Goal: Transaction & Acquisition: Purchase product/service

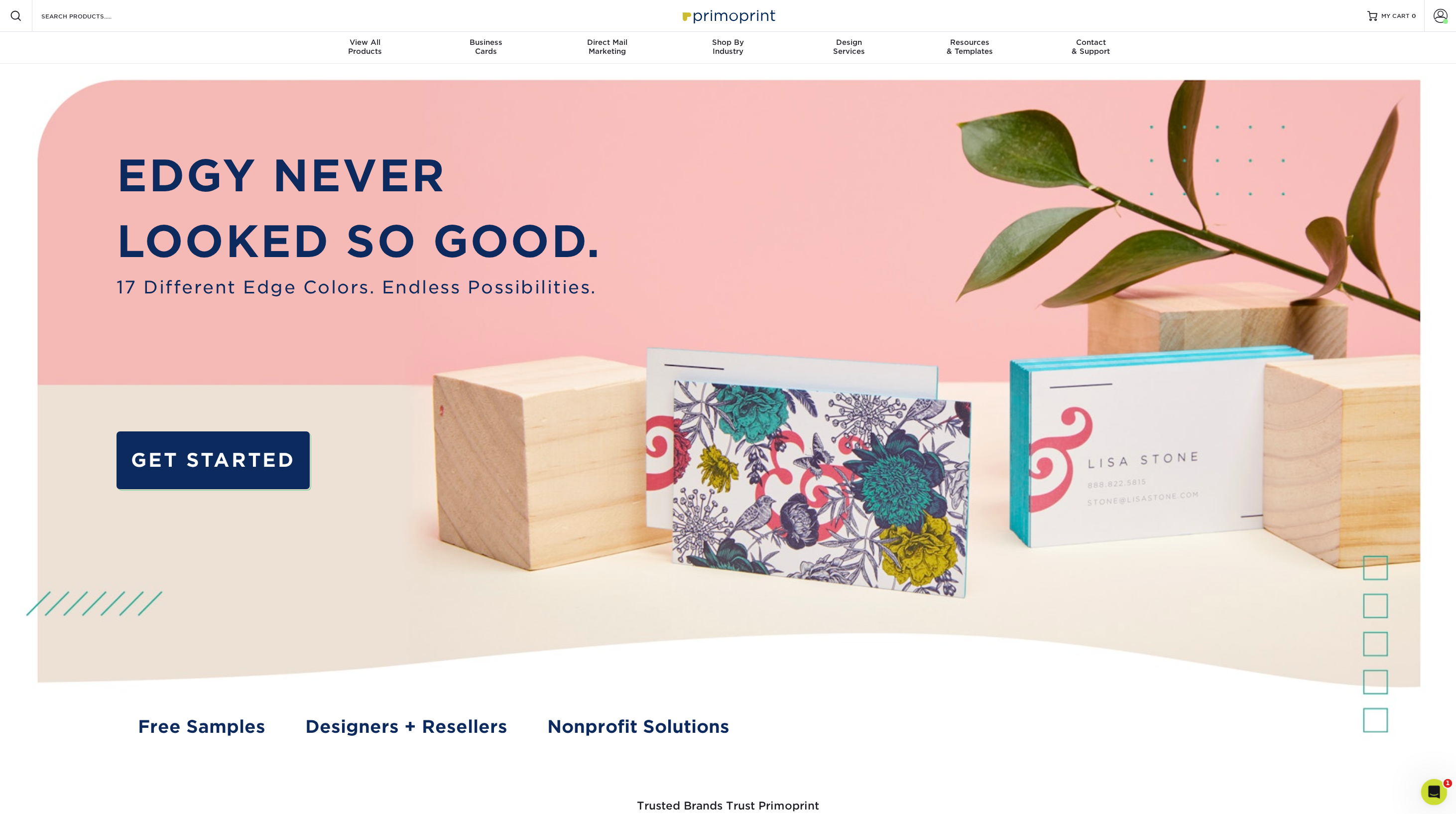
scroll to position [0, 1]
click at [805, 789] on icon "Open Intercom Messenger" at bounding box center [1433, 790] width 17 height 17
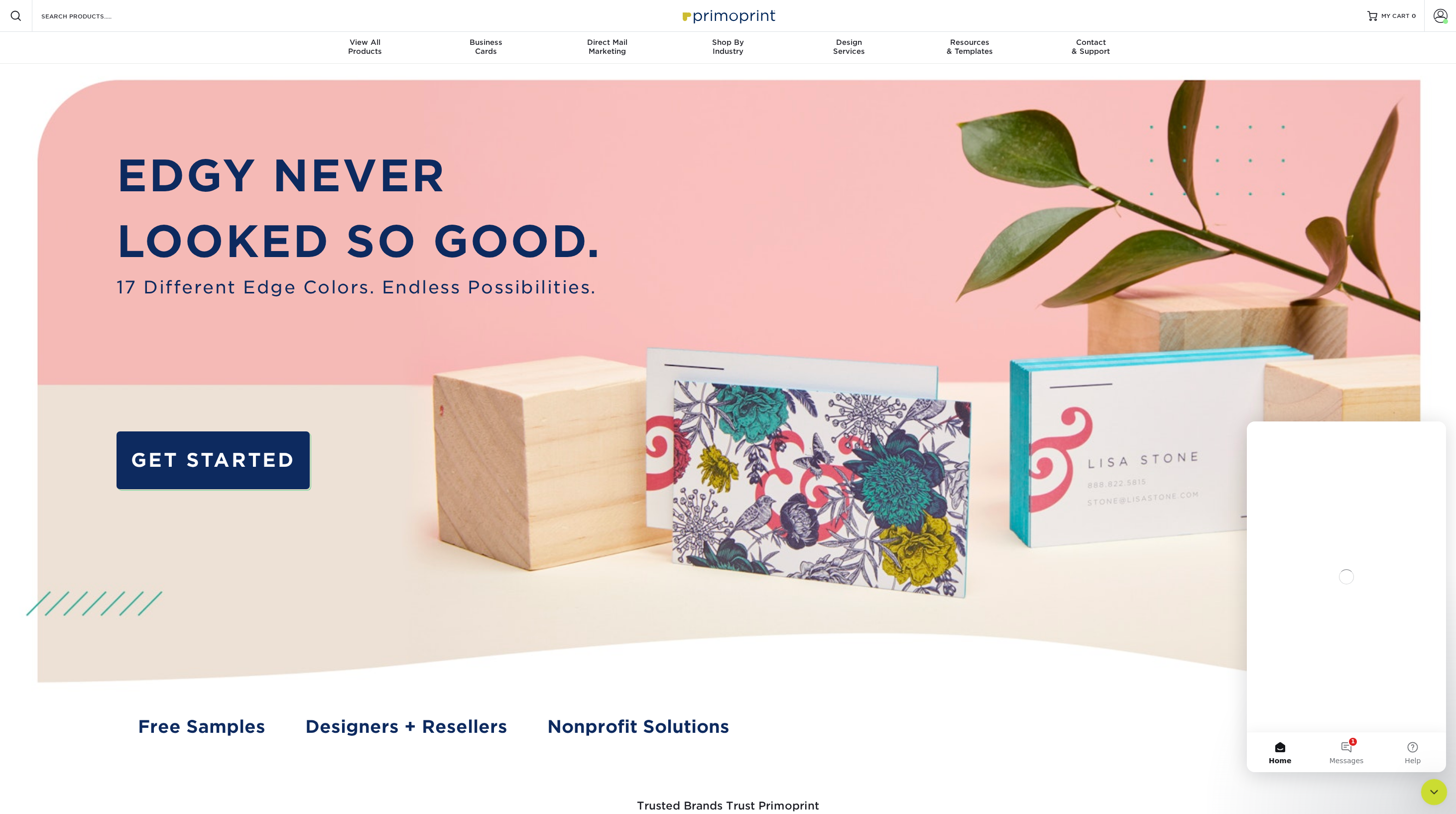
scroll to position [0, 0]
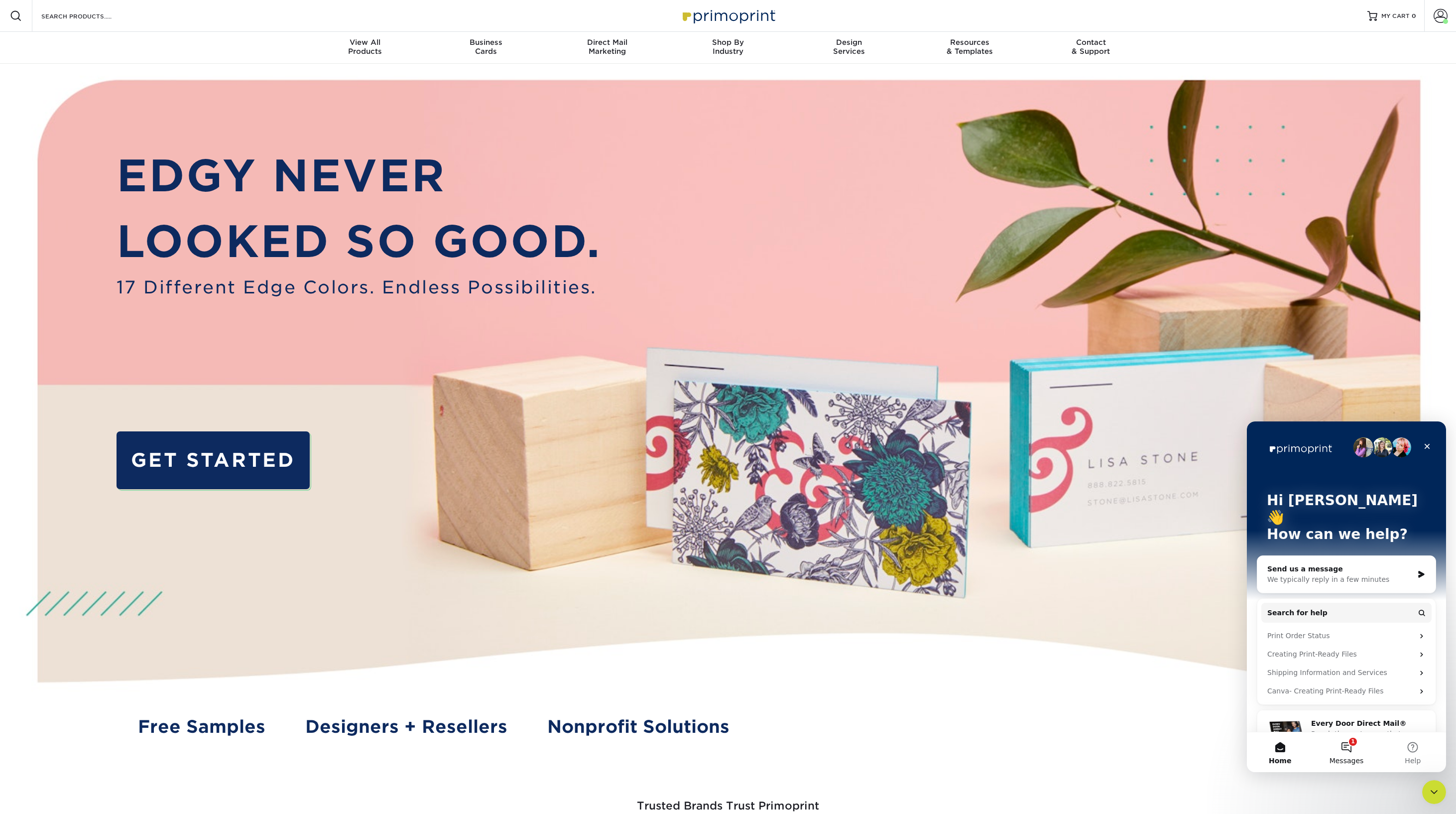
click at [805, 749] on button "1 Messages" at bounding box center [1347, 751] width 66 height 40
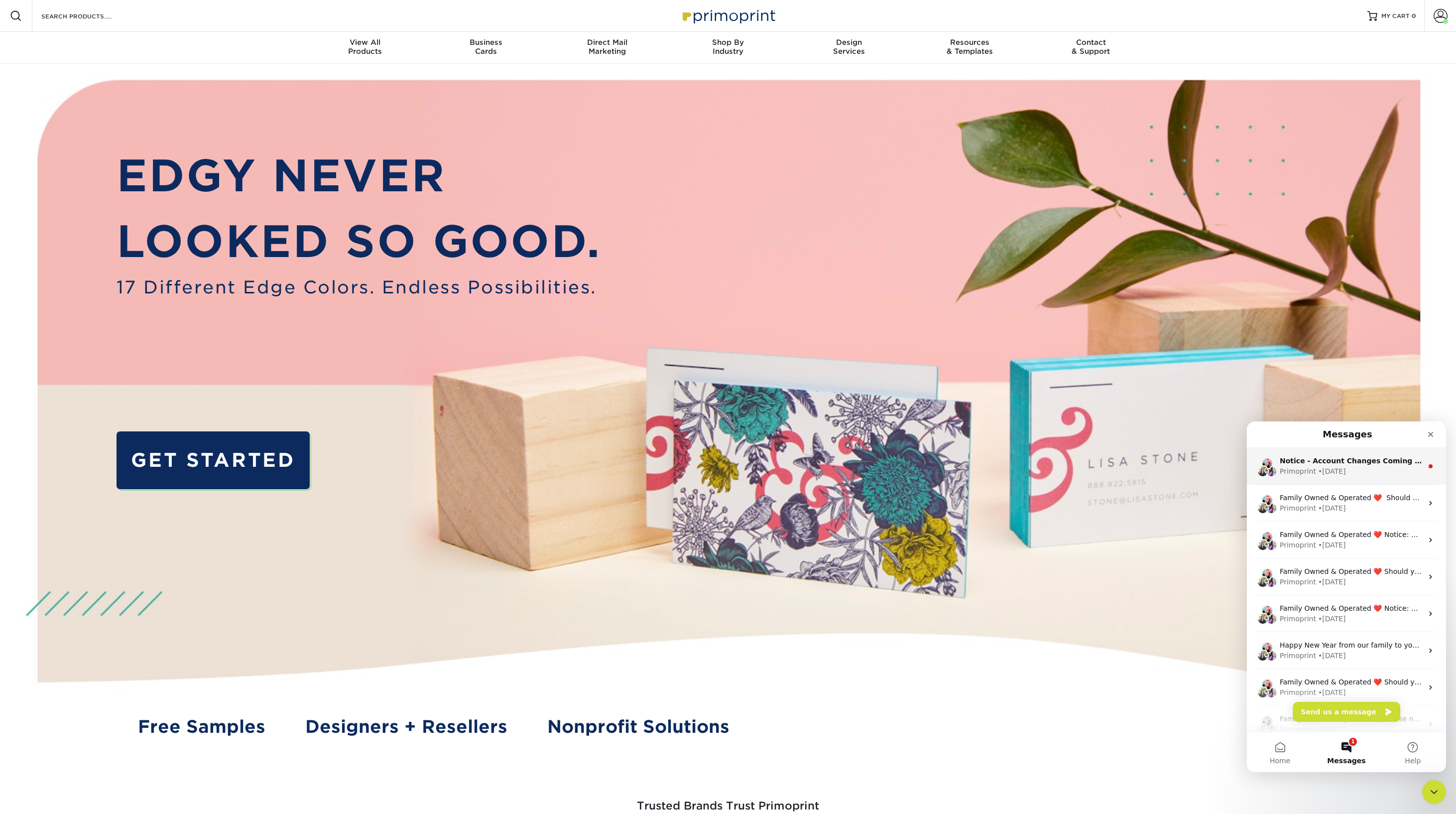
click at [805, 466] on div "• 3w ago" at bounding box center [1332, 472] width 28 height 11
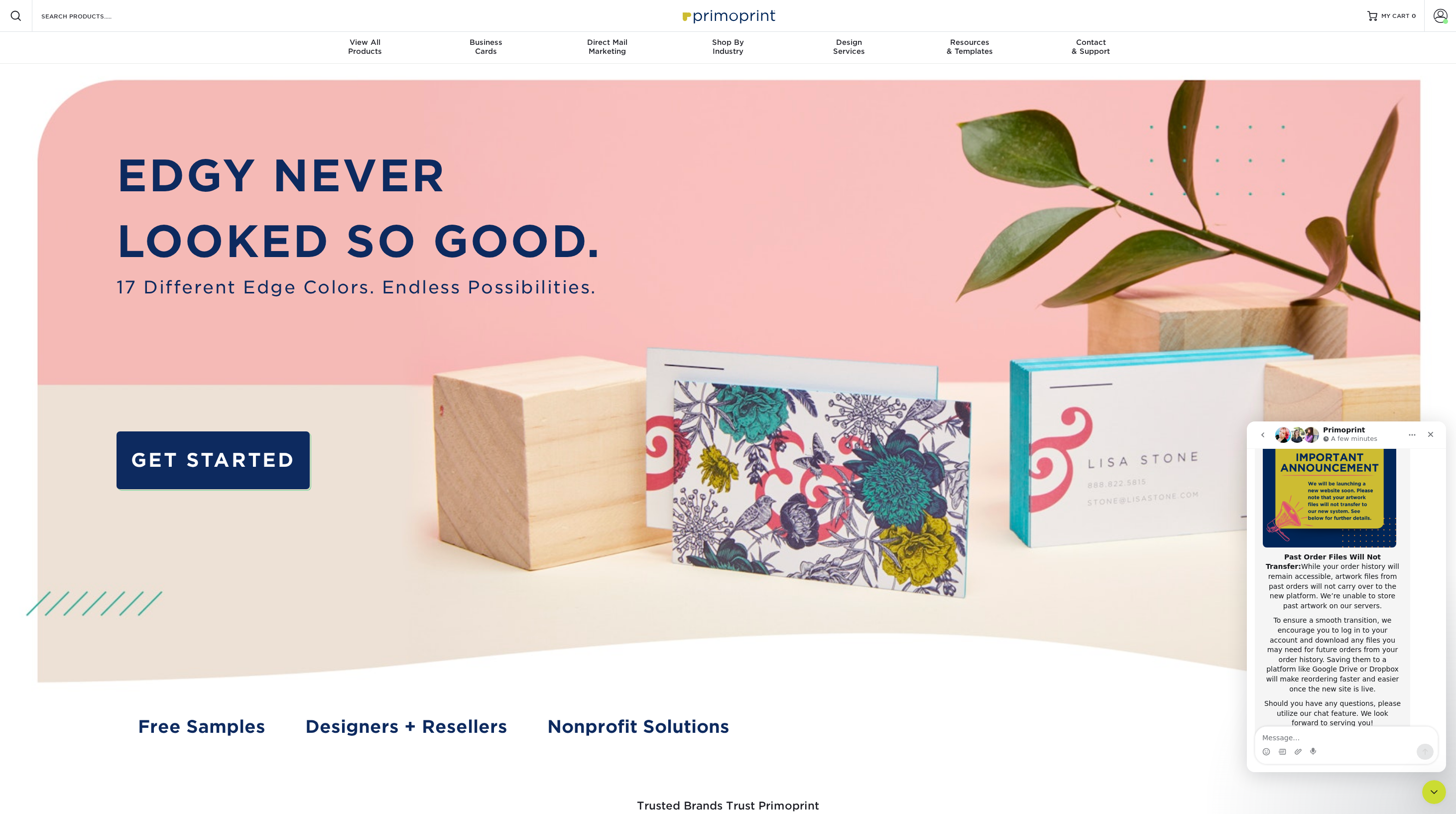
scroll to position [144, 0]
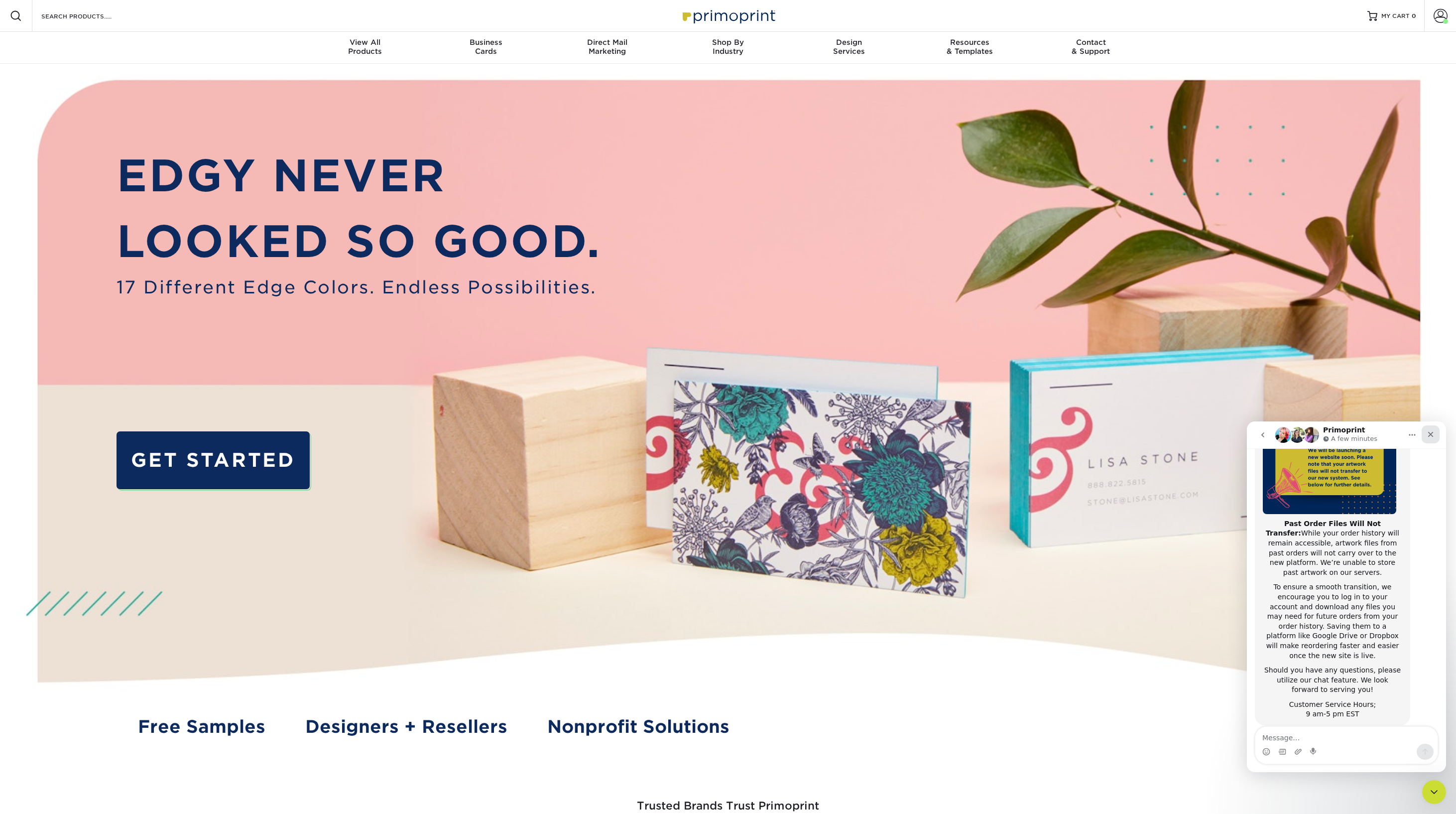
click at [805, 436] on icon "Close" at bounding box center [1431, 434] width 8 height 8
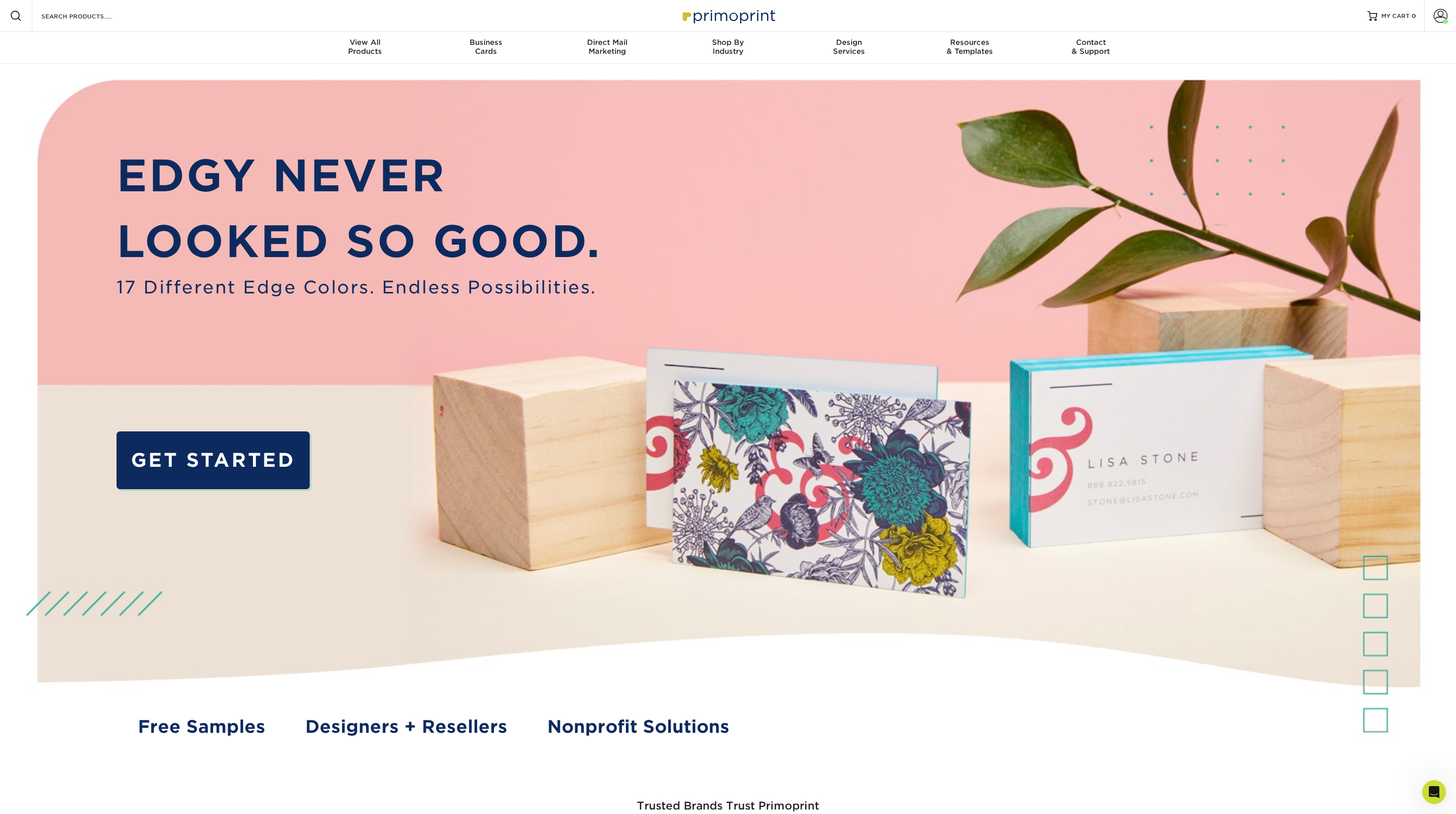
scroll to position [0, 0]
click at [805, 18] on span at bounding box center [1441, 16] width 14 height 14
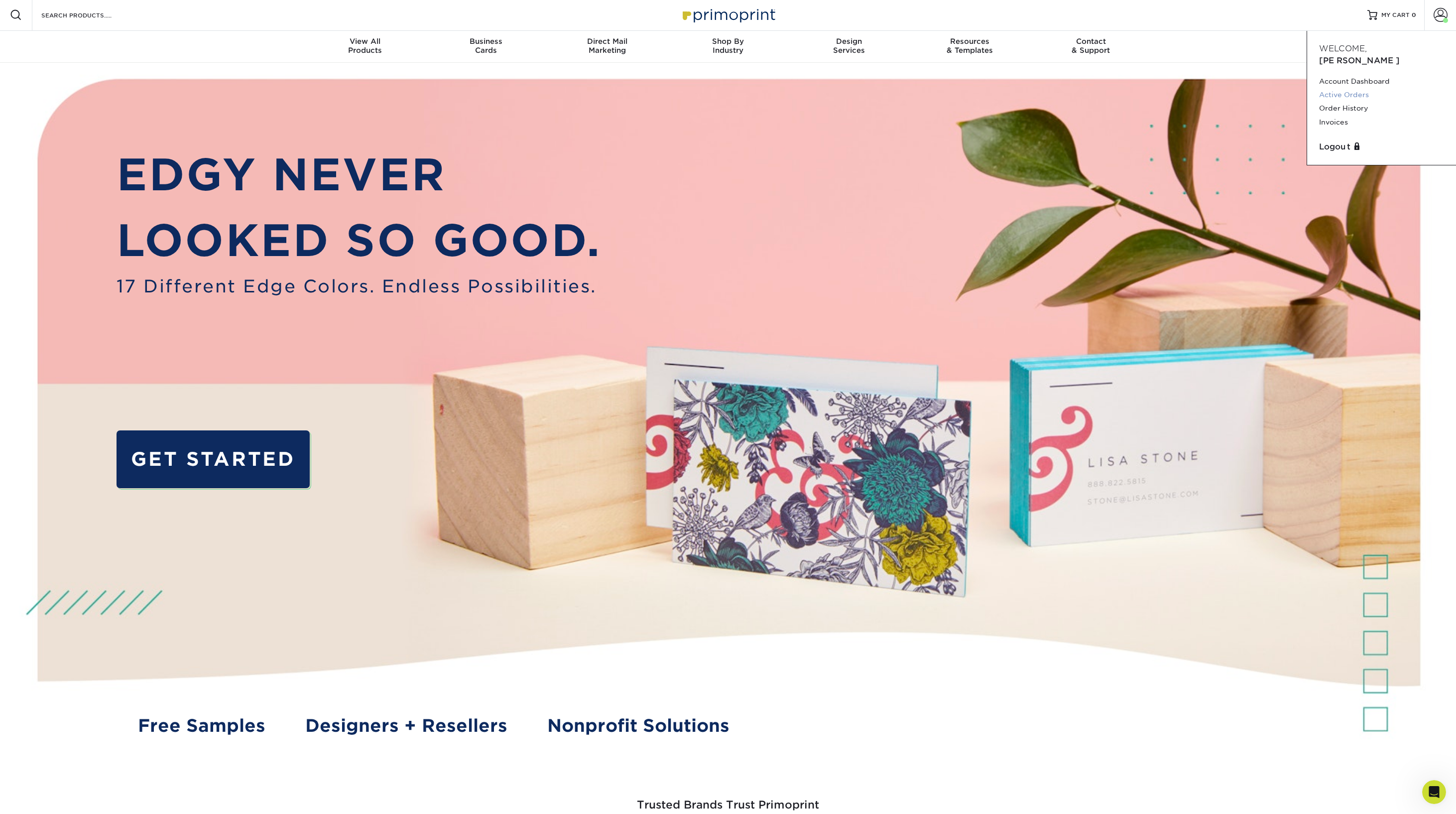
scroll to position [1, 0]
click at [805, 89] on link "Active Orders" at bounding box center [1382, 95] width 125 height 14
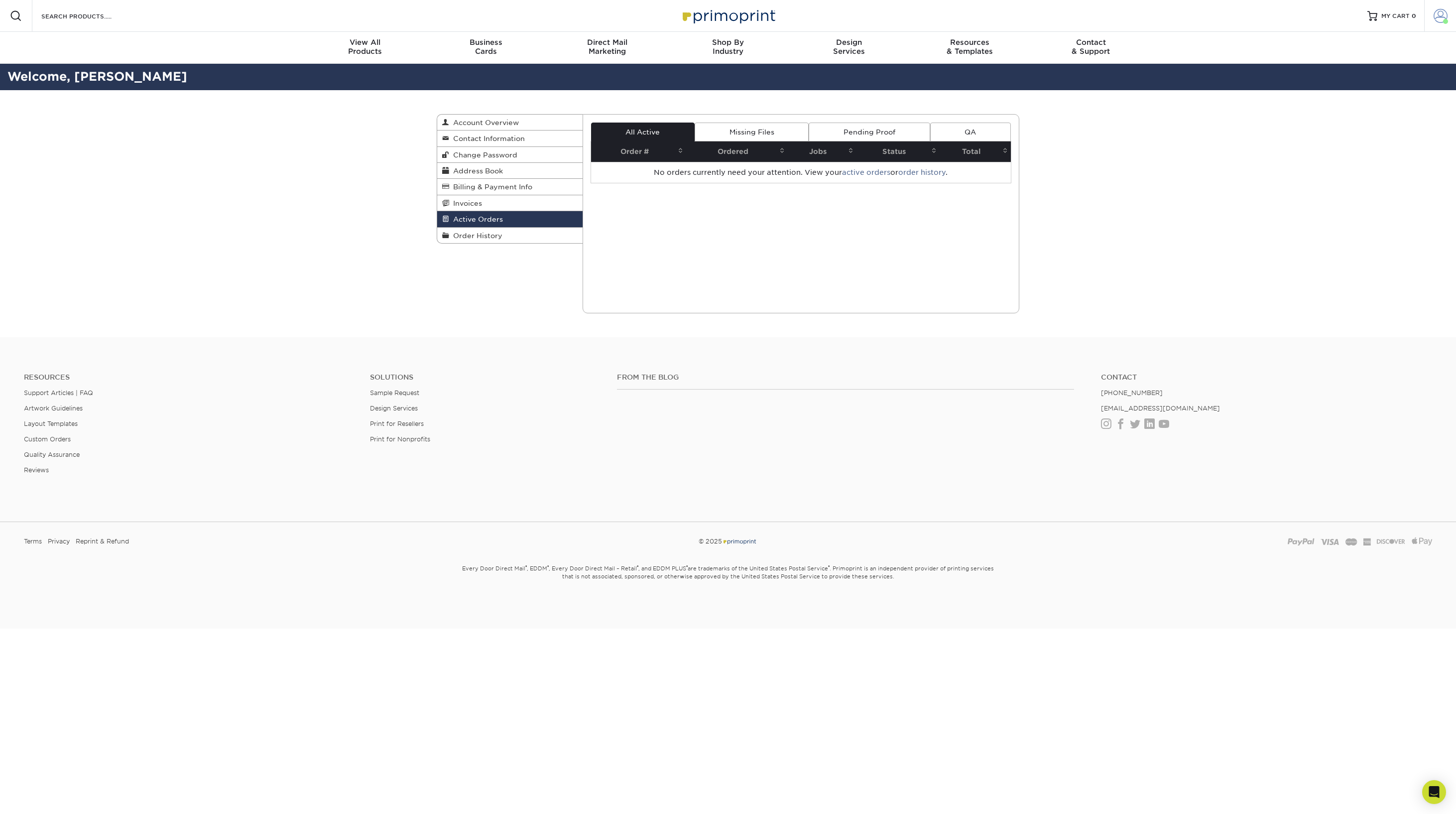
click at [1441, 13] on span at bounding box center [1441, 16] width 14 height 14
click at [1369, 103] on link "Order History" at bounding box center [1382, 109] width 125 height 14
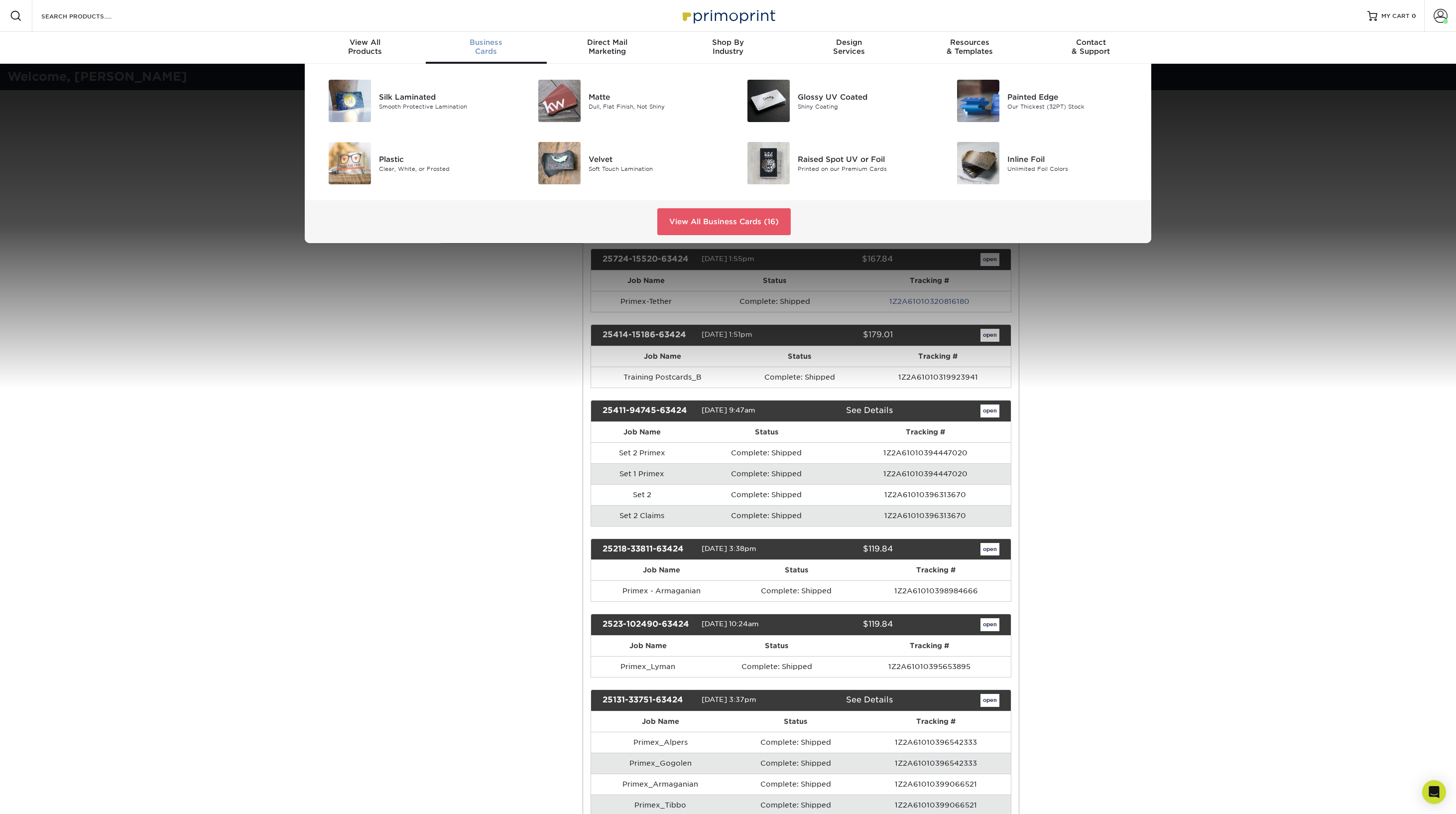
click at [487, 45] on span "Business" at bounding box center [486, 42] width 121 height 9
click at [809, 164] on div "Printed on our Premium Cards" at bounding box center [864, 168] width 132 height 8
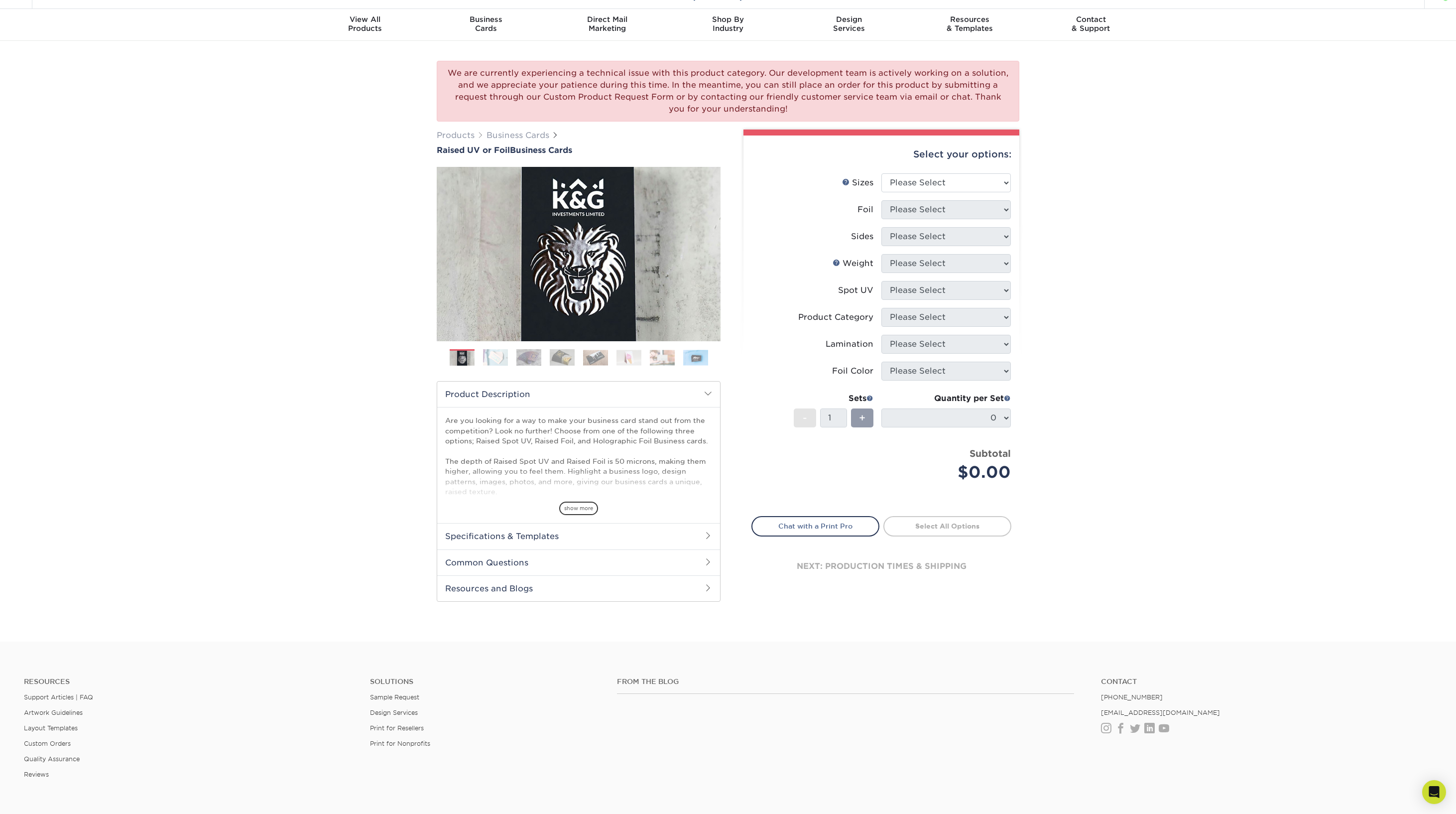
scroll to position [23, 0]
select select "2.00x3.50"
select select "0"
select select "13abbda7-1d64-4f25-8bb2-c179b224825d"
select select "16PT"
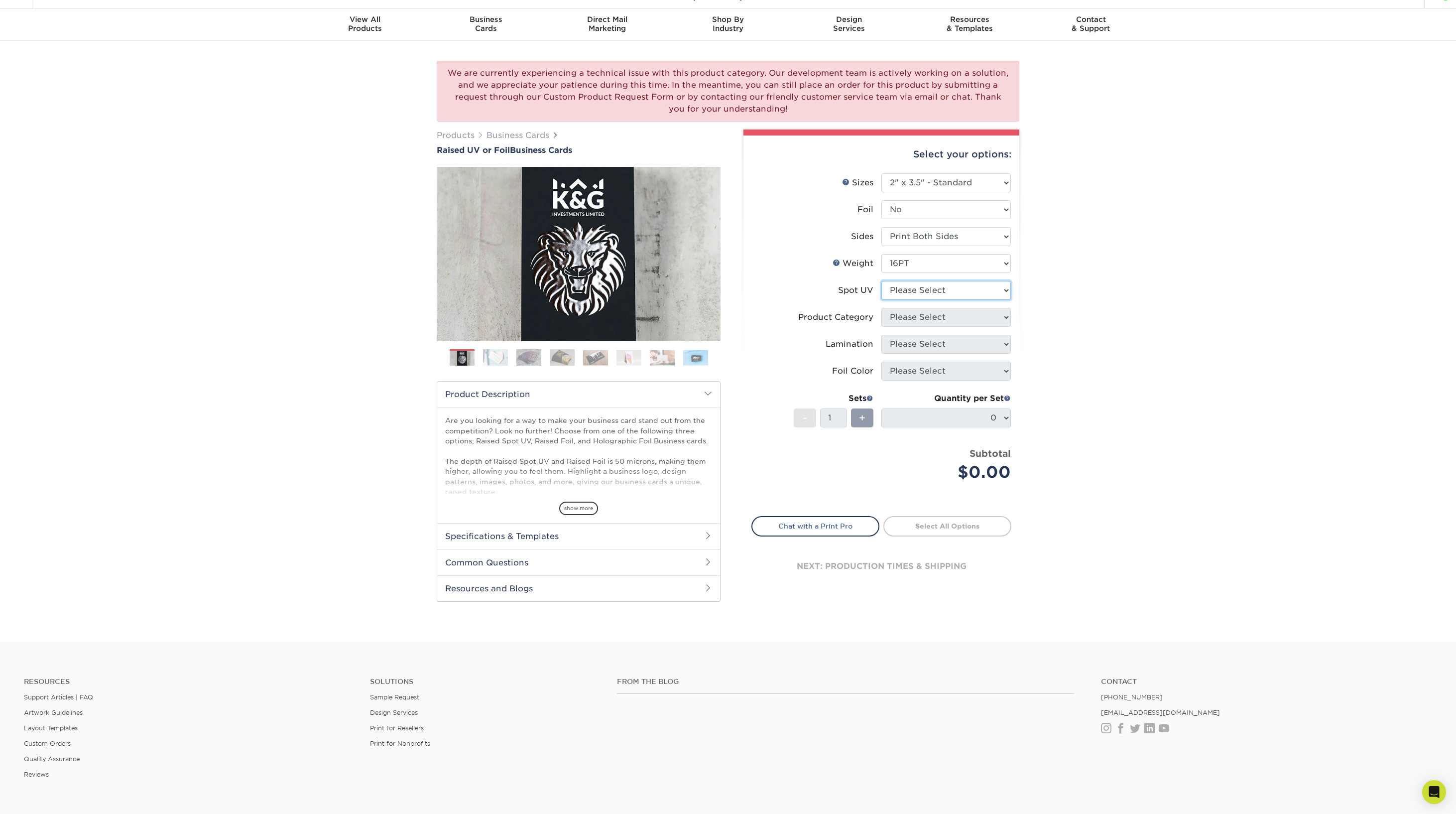
select select "1"
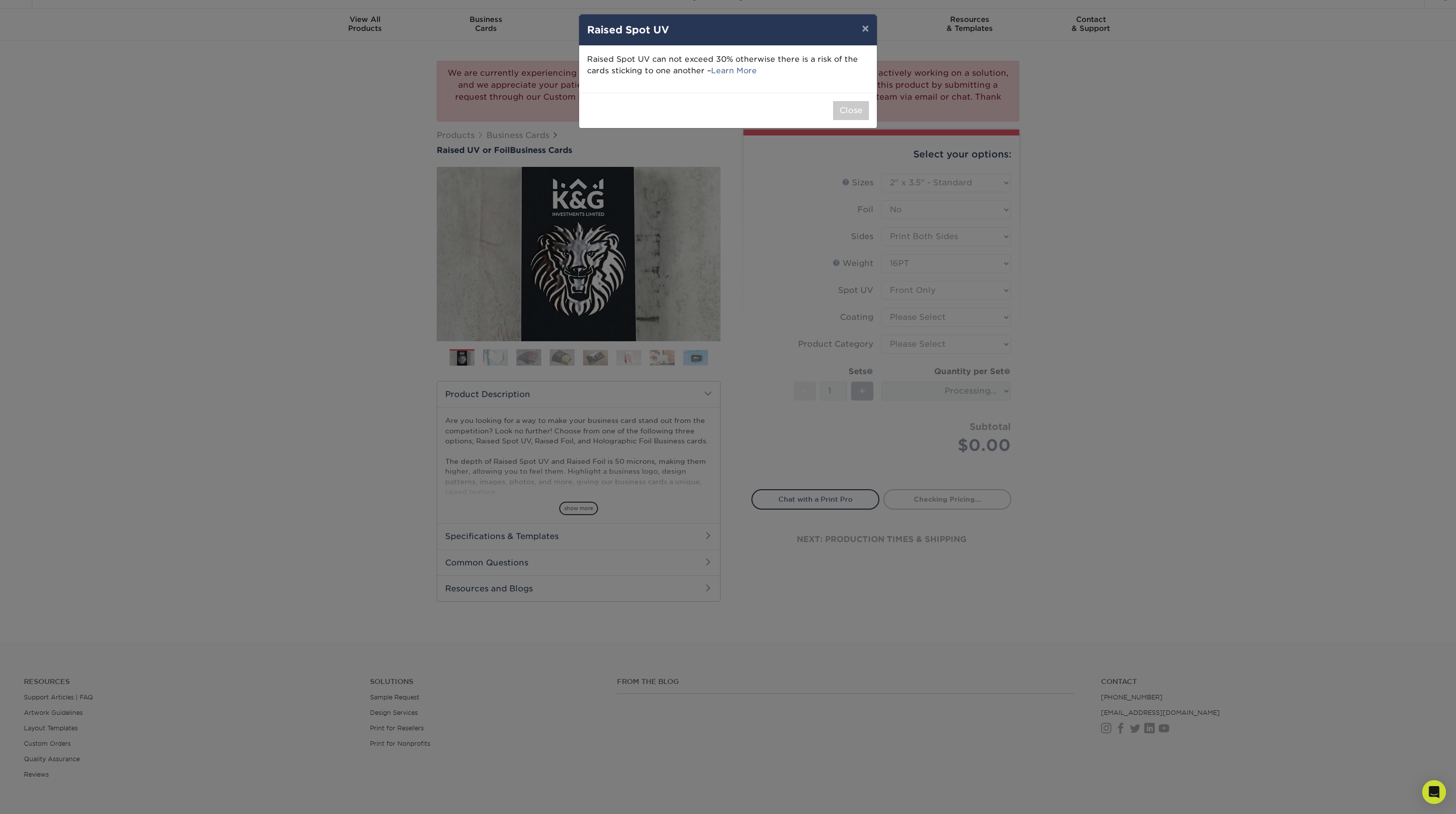
click at [909, 320] on div "× Raised Spot UV Raised Spot UV can not exceed 30% otherwise there is a risk of…" at bounding box center [728, 407] width 1456 height 814
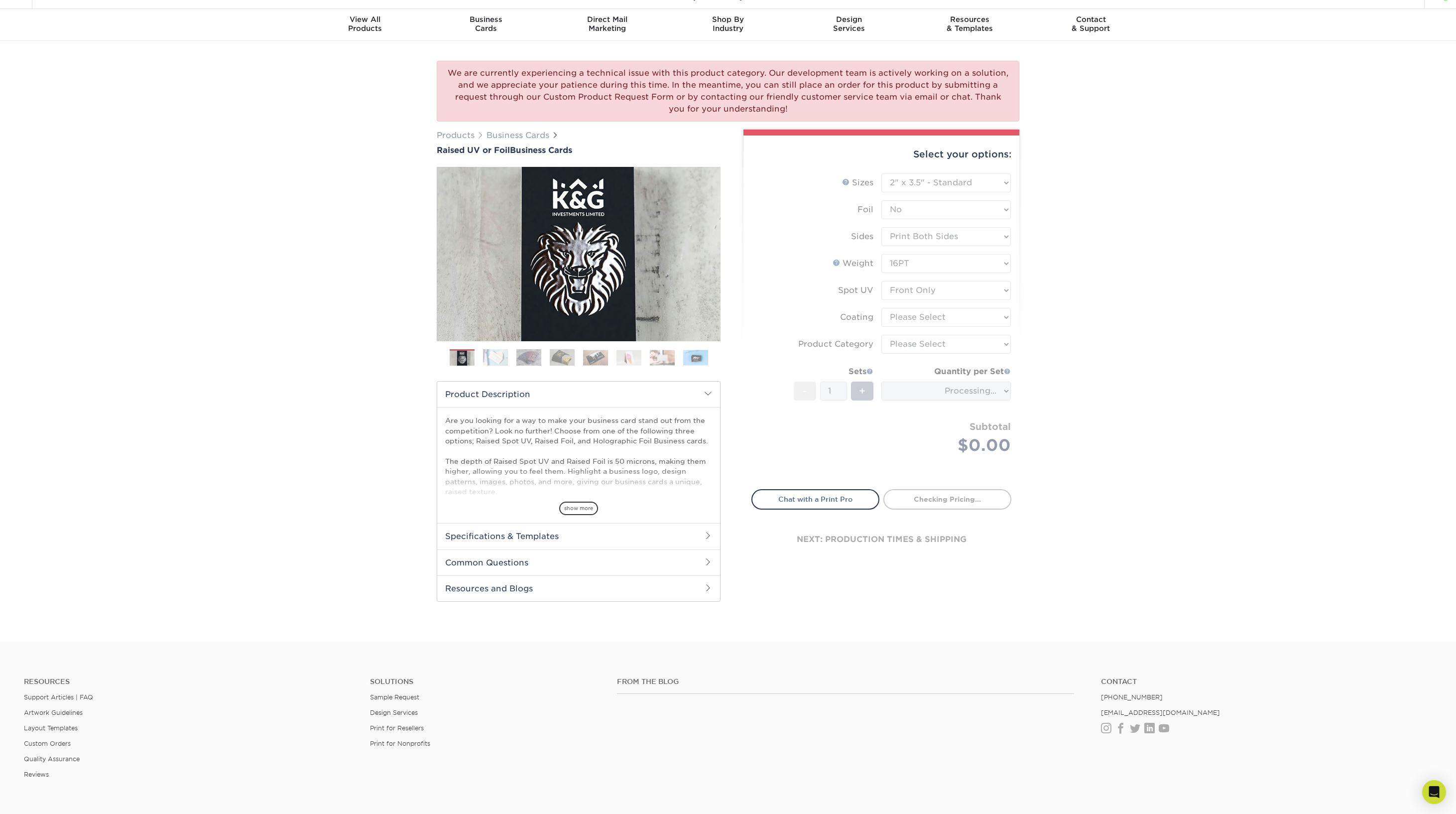
click at [1075, 303] on div "We are currently experiencing a technical issue with this product category. Our…" at bounding box center [728, 341] width 1456 height 601
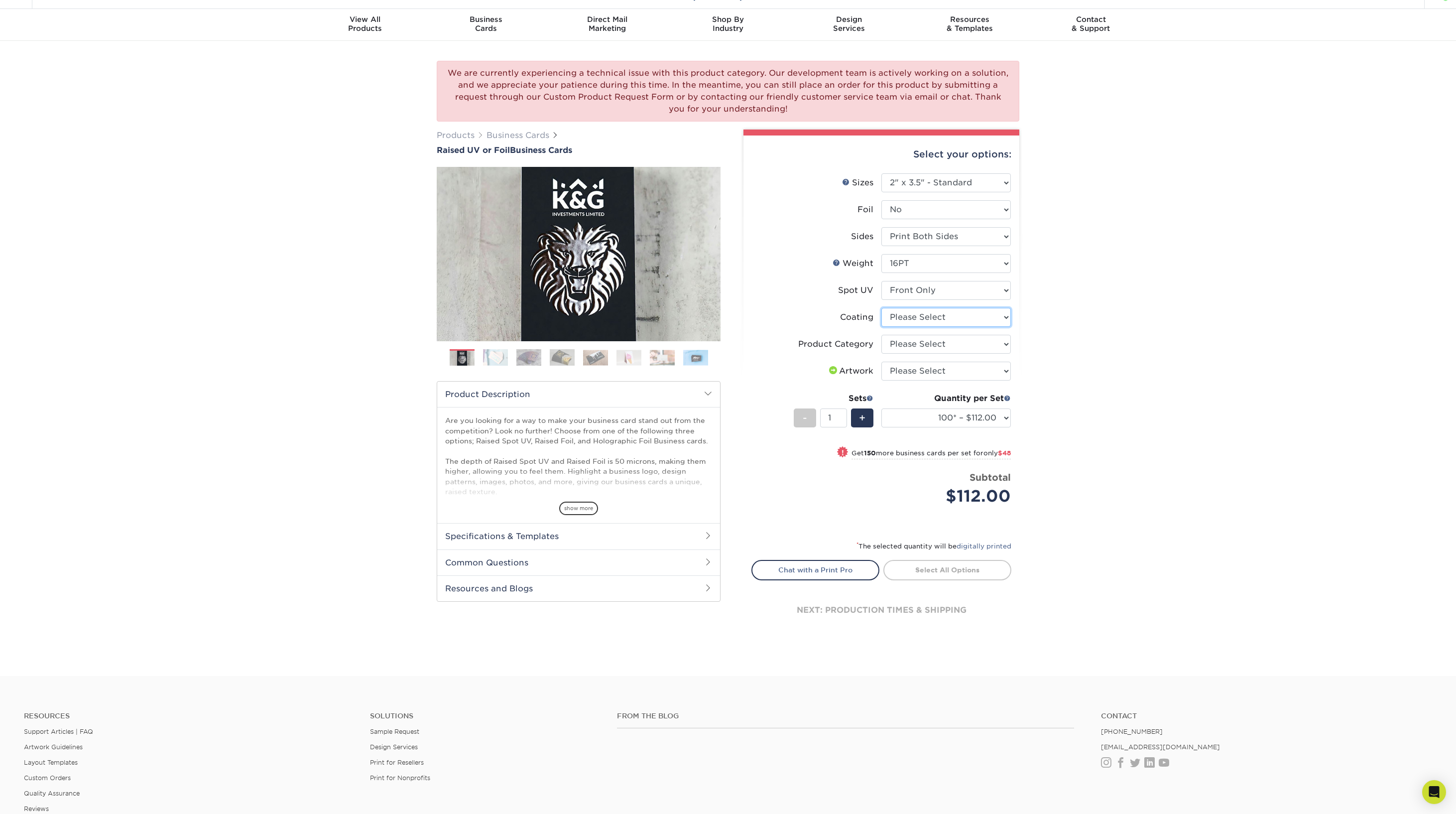
select select "3e7618de-abca-4bda-9f97-8b9129e913d8"
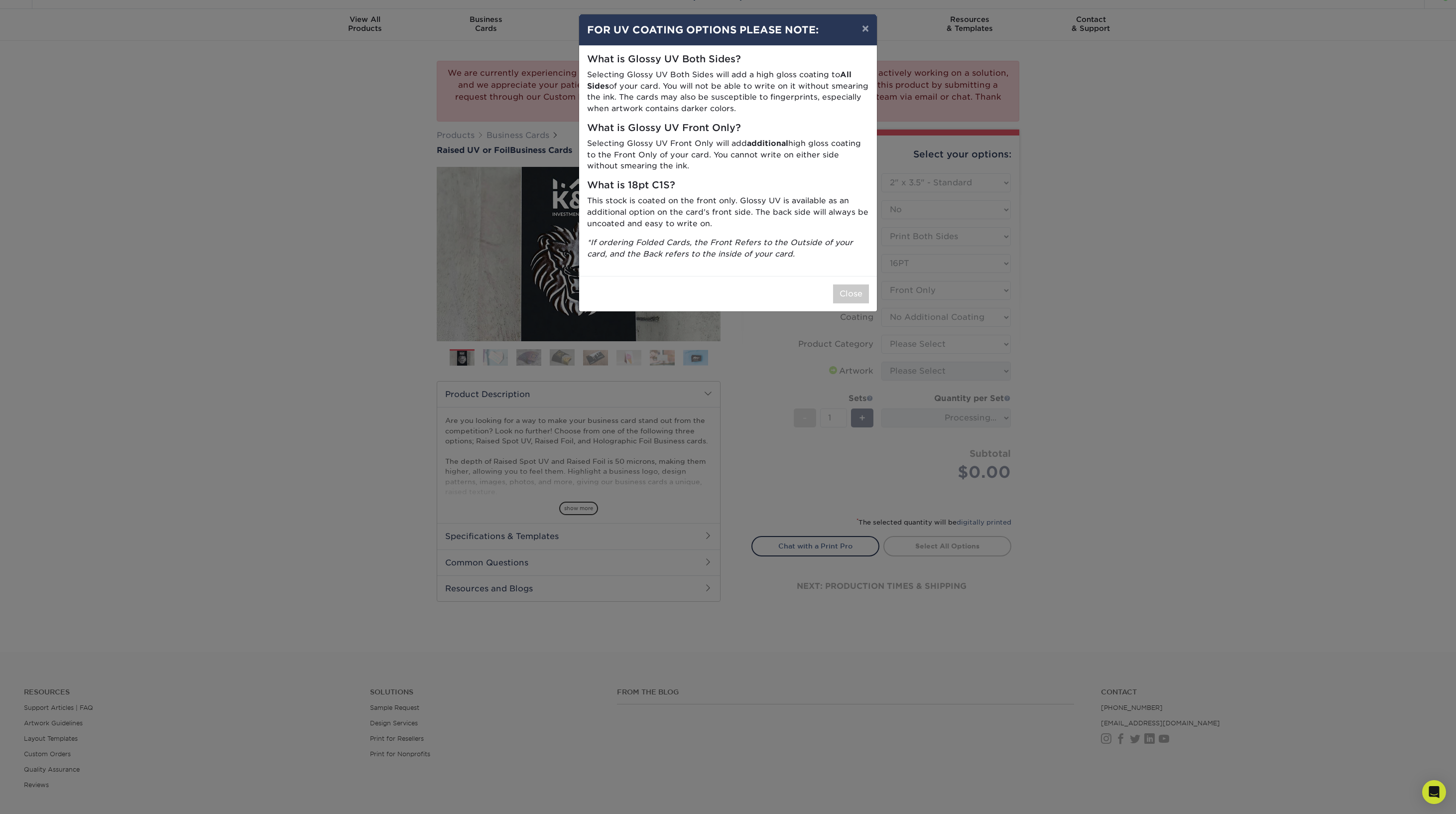
click at [865, 25] on button "×" at bounding box center [865, 28] width 23 height 28
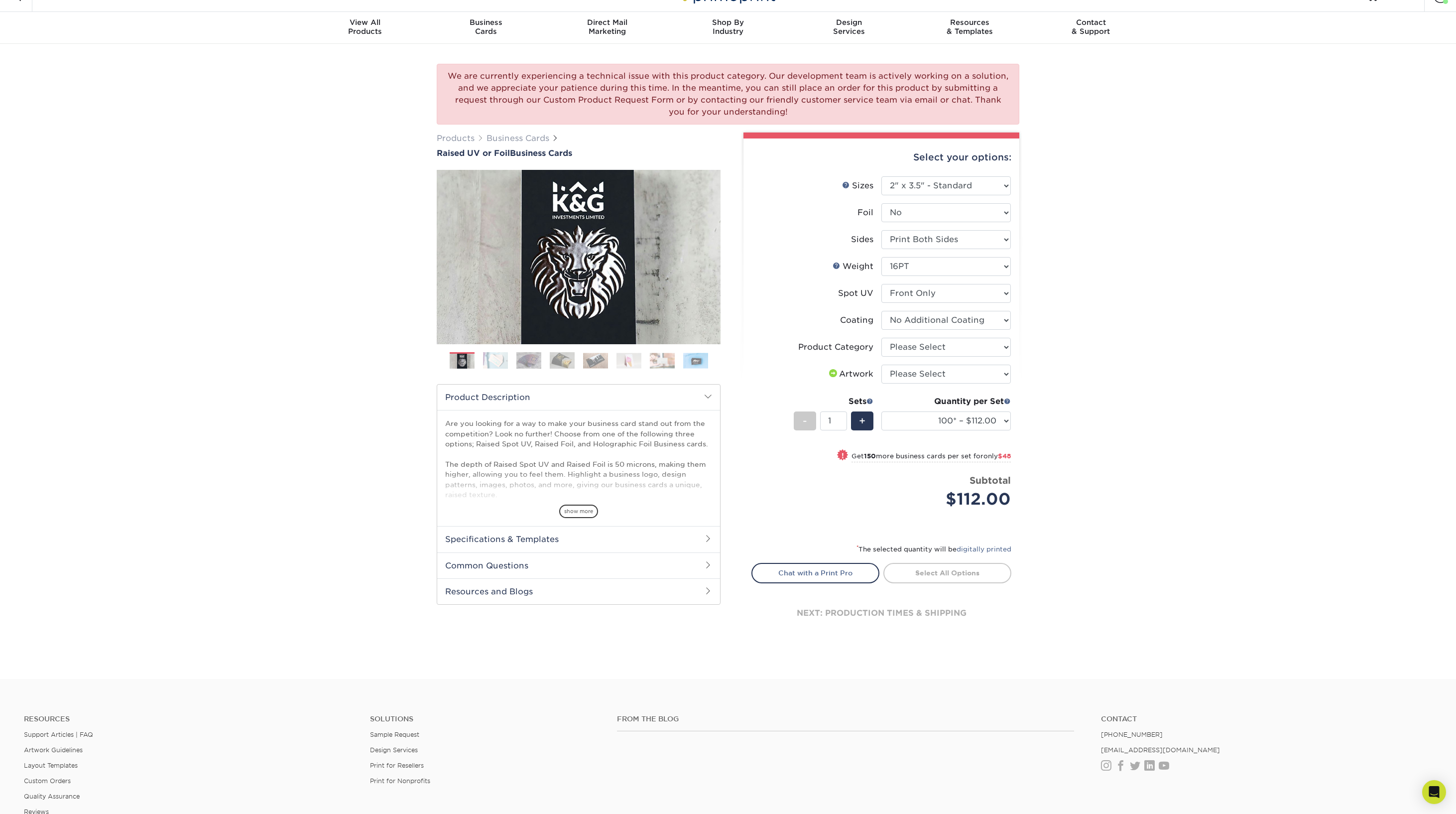
scroll to position [19, 0]
select select "3b5148f1-0588-4f88-a218-97bcfdce65c1"
select select "upload"
select select "250* – $160.00"
click at [921, 573] on link "Proceed to Shipping" at bounding box center [947, 573] width 128 height 18
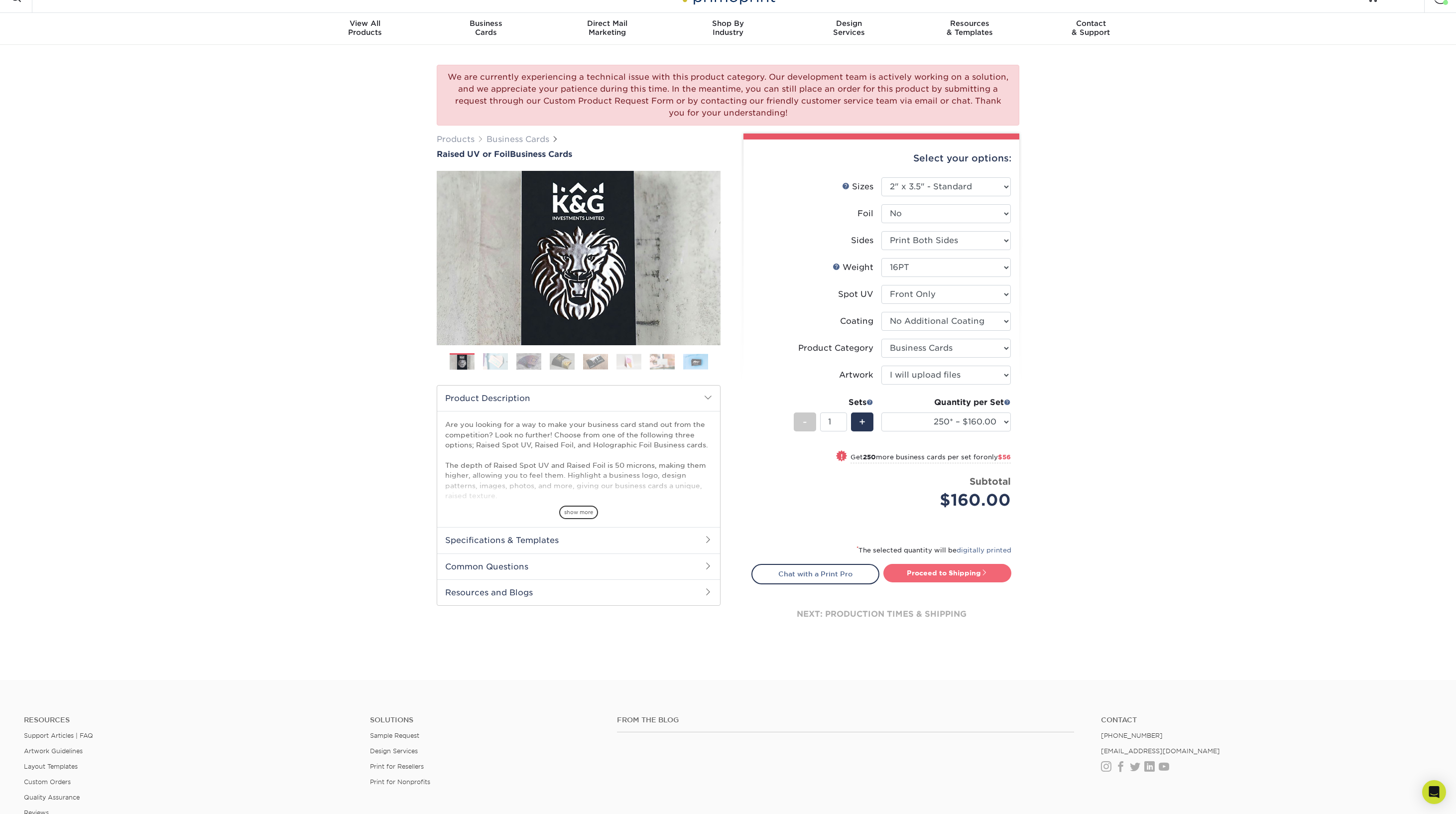
type input "Set 1"
select select "b9b8bc4a-fe2b-4611-9a9e-1ae5d58e413a"
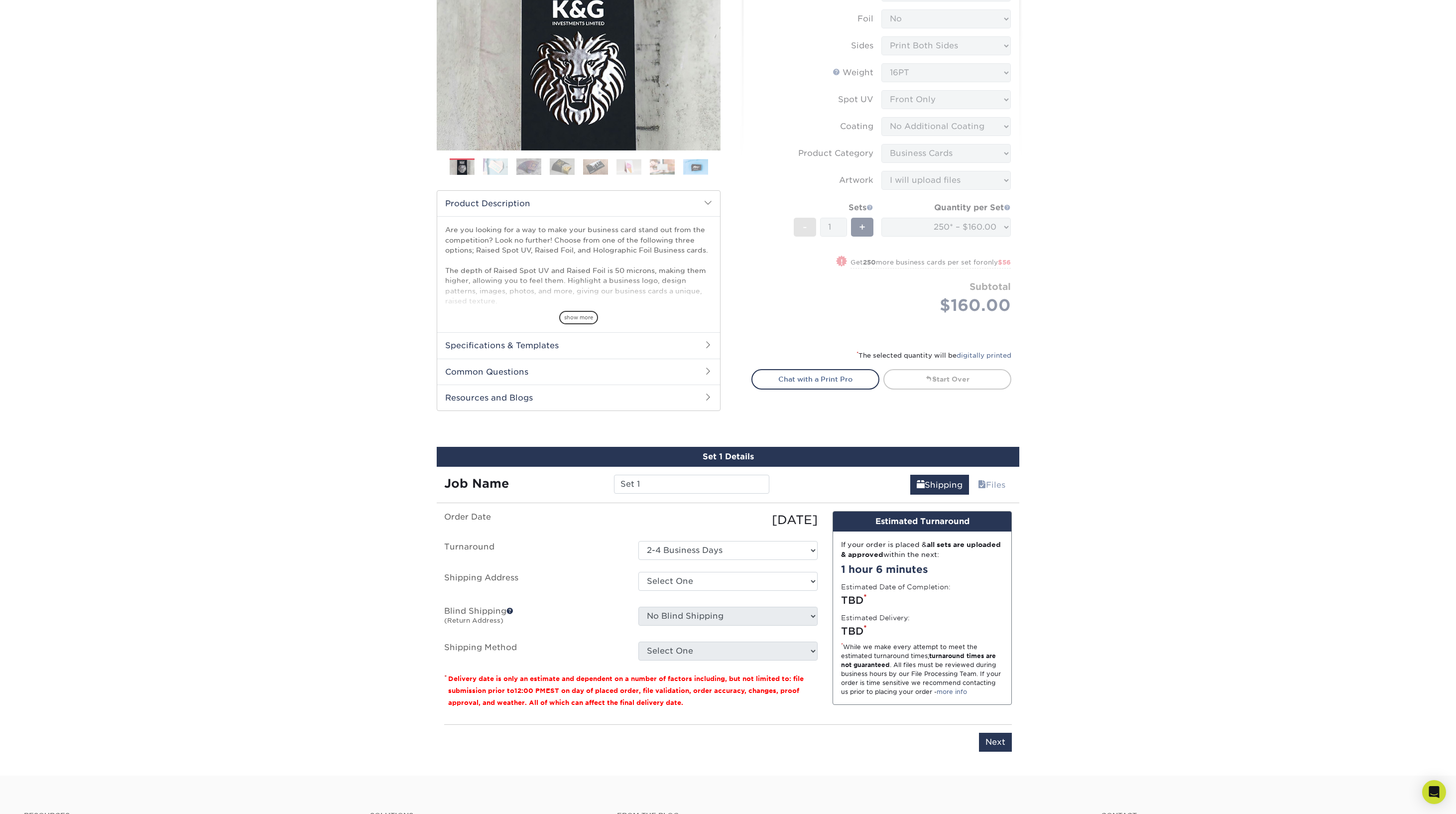
scroll to position [466, 0]
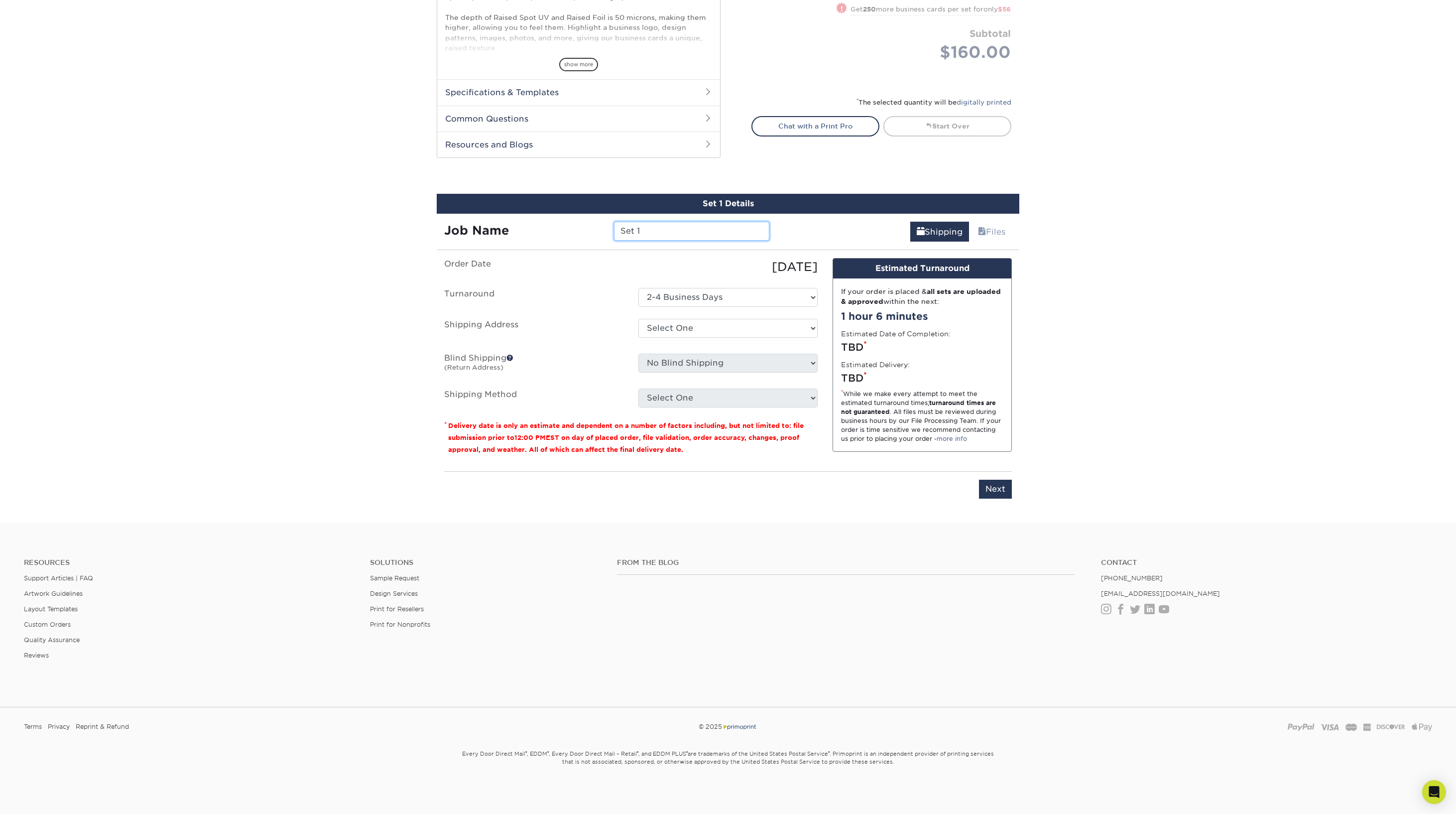
click at [656, 229] on input "Set 1" at bounding box center [692, 231] width 155 height 19
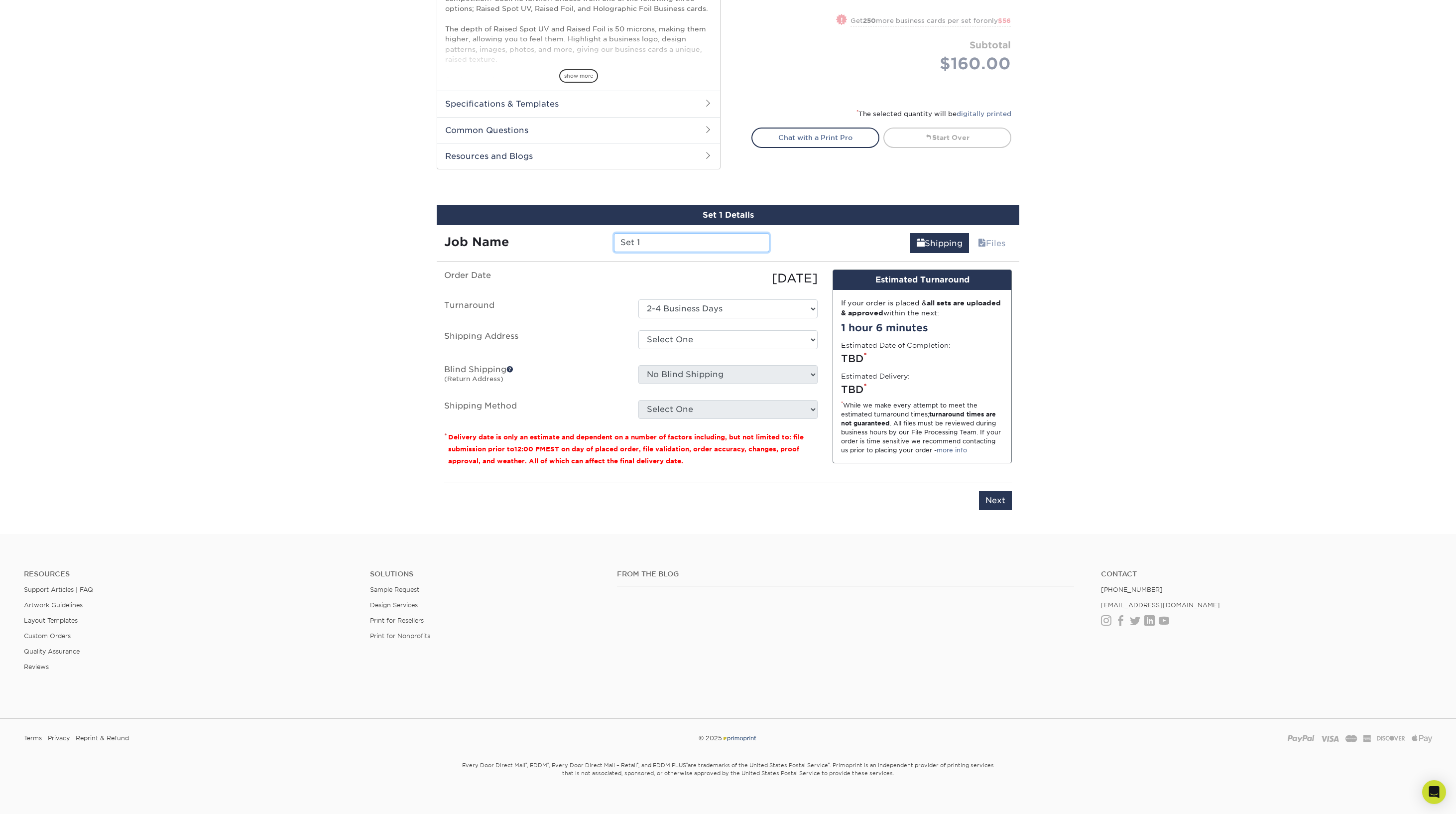
scroll to position [450, 0]
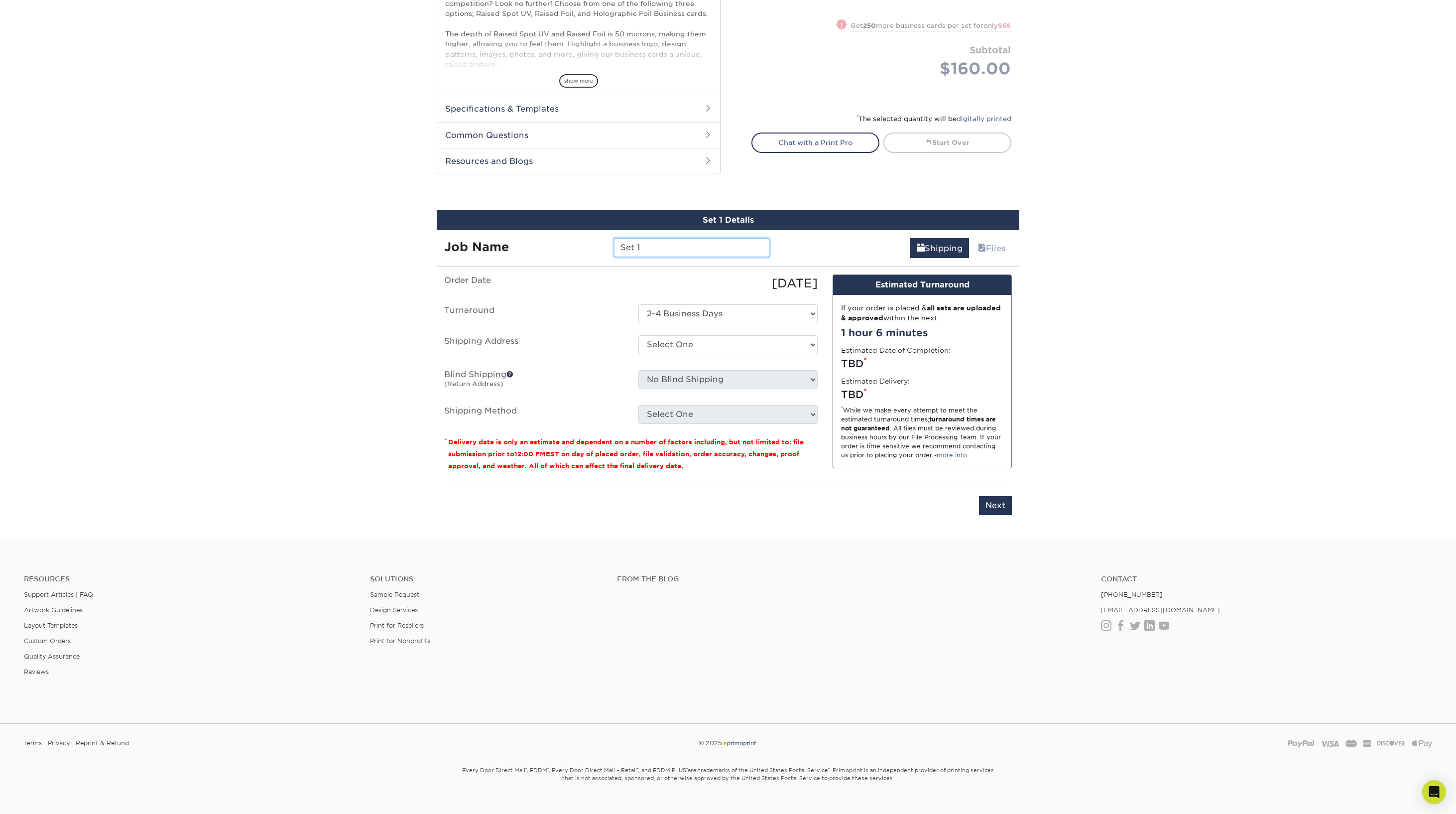
drag, startPoint x: 659, startPoint y: 247, endPoint x: 595, endPoint y: 239, distance: 64.5
click at [595, 239] on div "Job Name Set 1" at bounding box center [607, 248] width 340 height 19
type input "Primex- [PERSON_NAME]"
select select "149468"
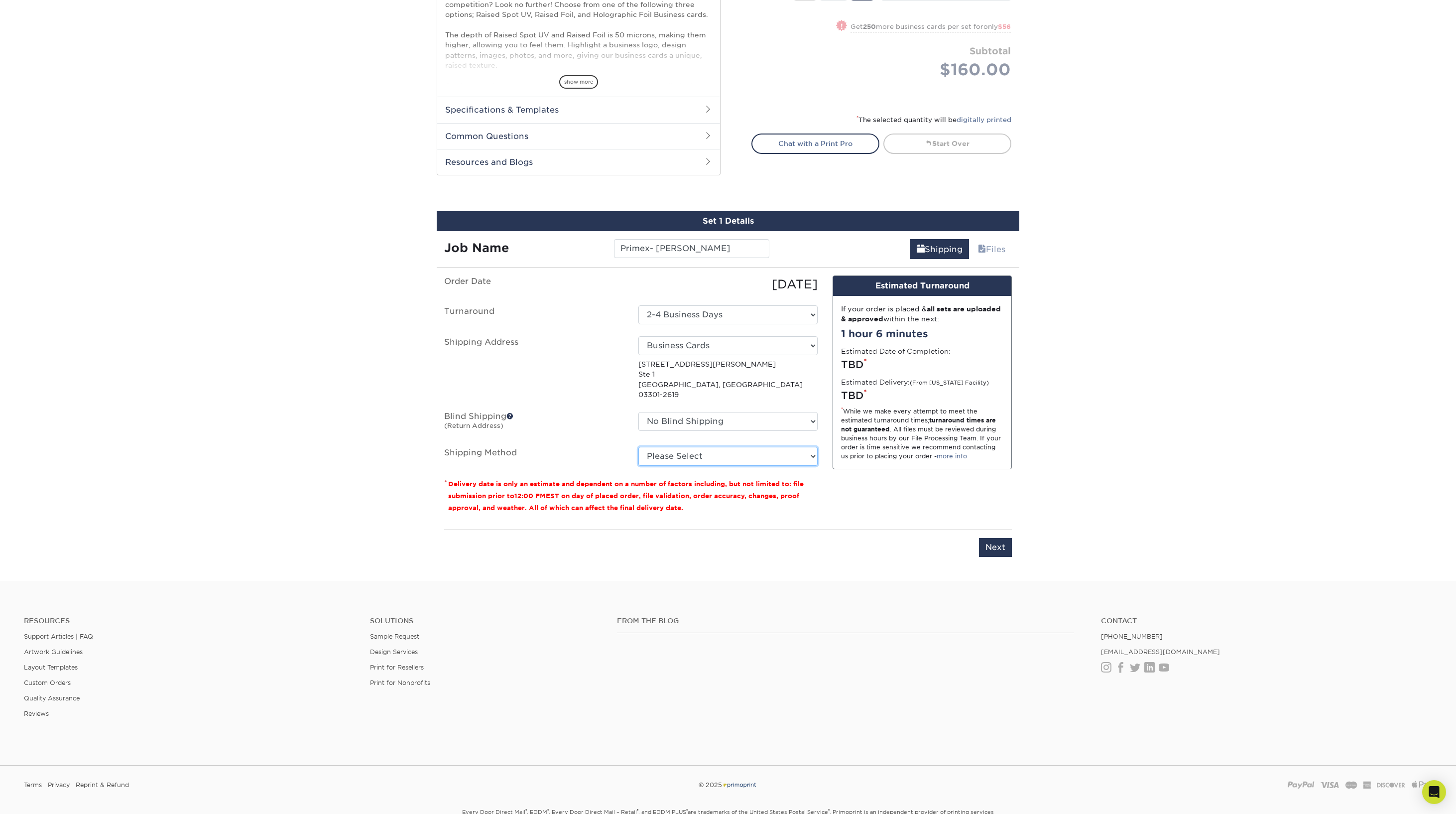
select select "03"
click at [1000, 538] on input "Next" at bounding box center [995, 547] width 33 height 19
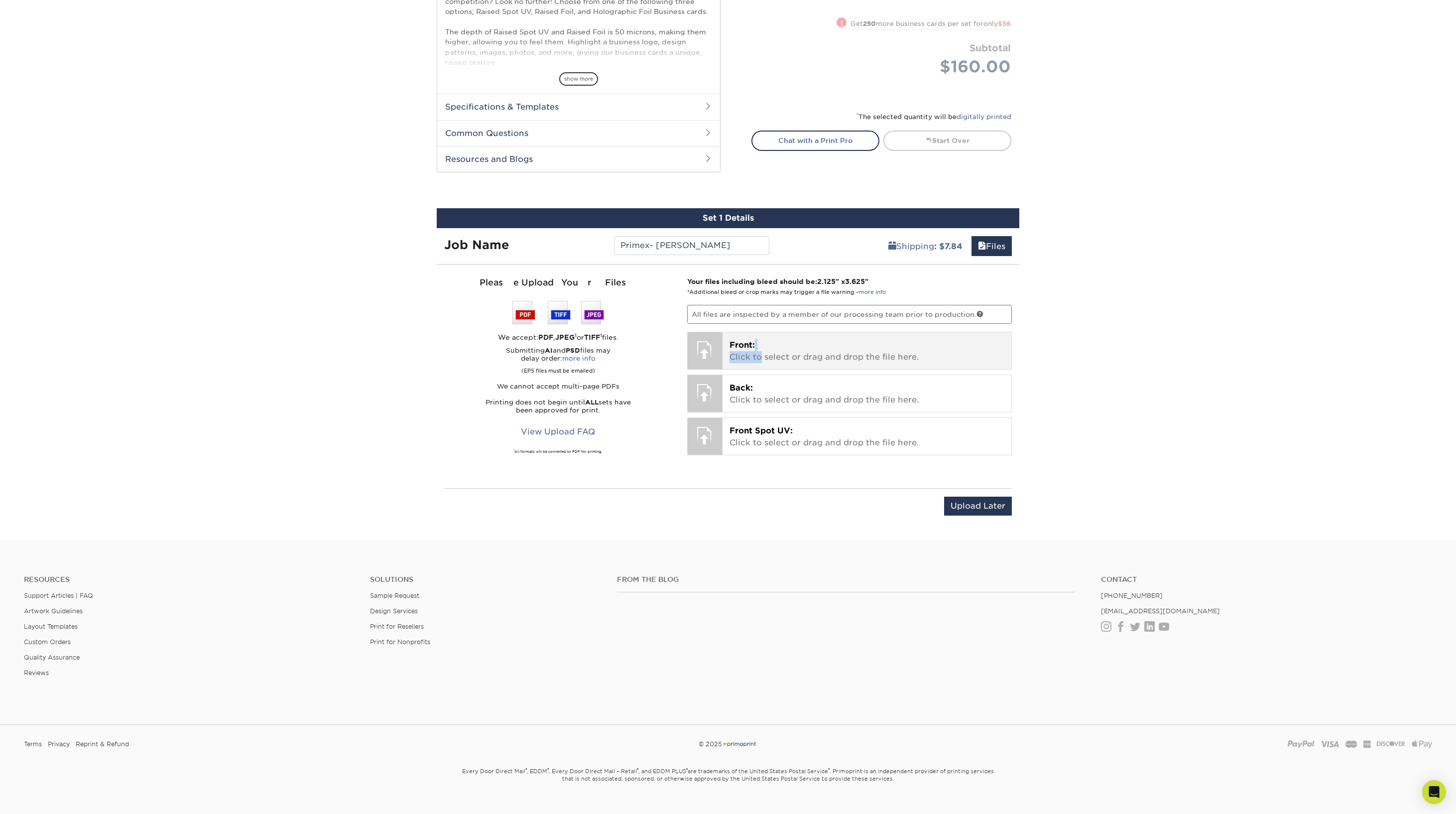
click at [760, 350] on p "Front: Click to select or drag and drop the file here." at bounding box center [867, 351] width 275 height 24
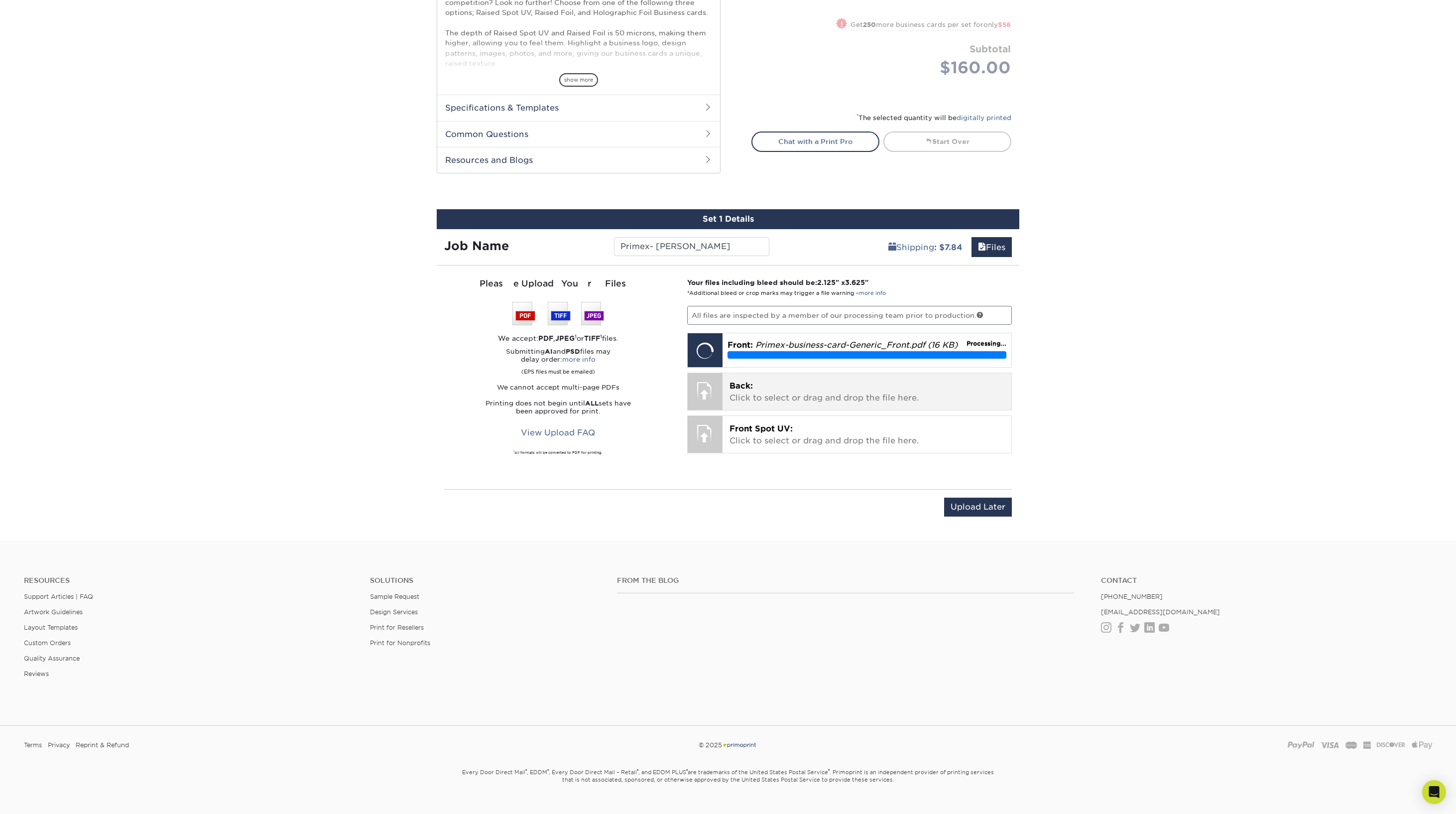
click at [741, 385] on span "Back:" at bounding box center [741, 385] width 24 height 9
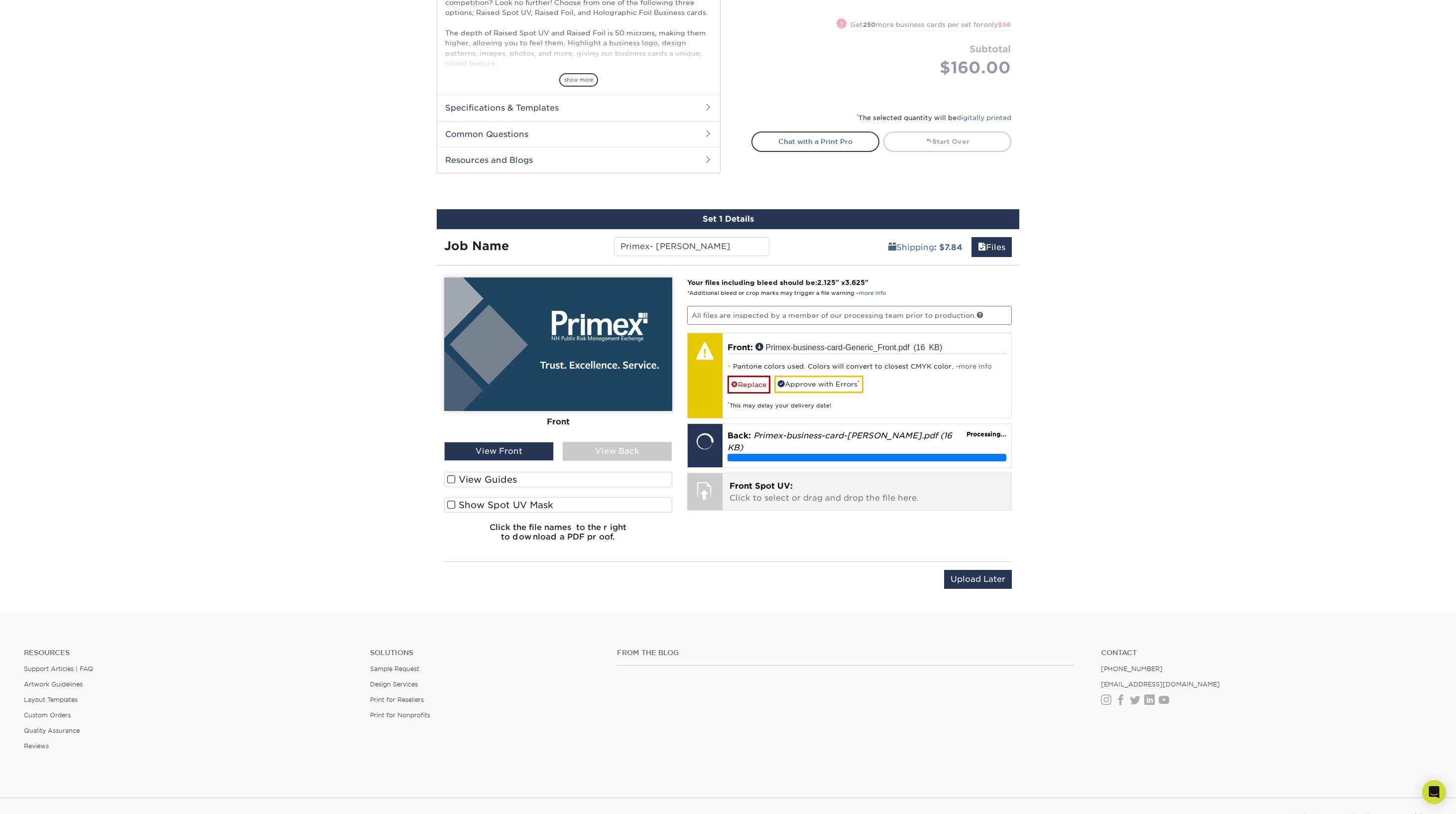
click at [778, 488] on span "Front Spot UV:" at bounding box center [761, 486] width 63 height 9
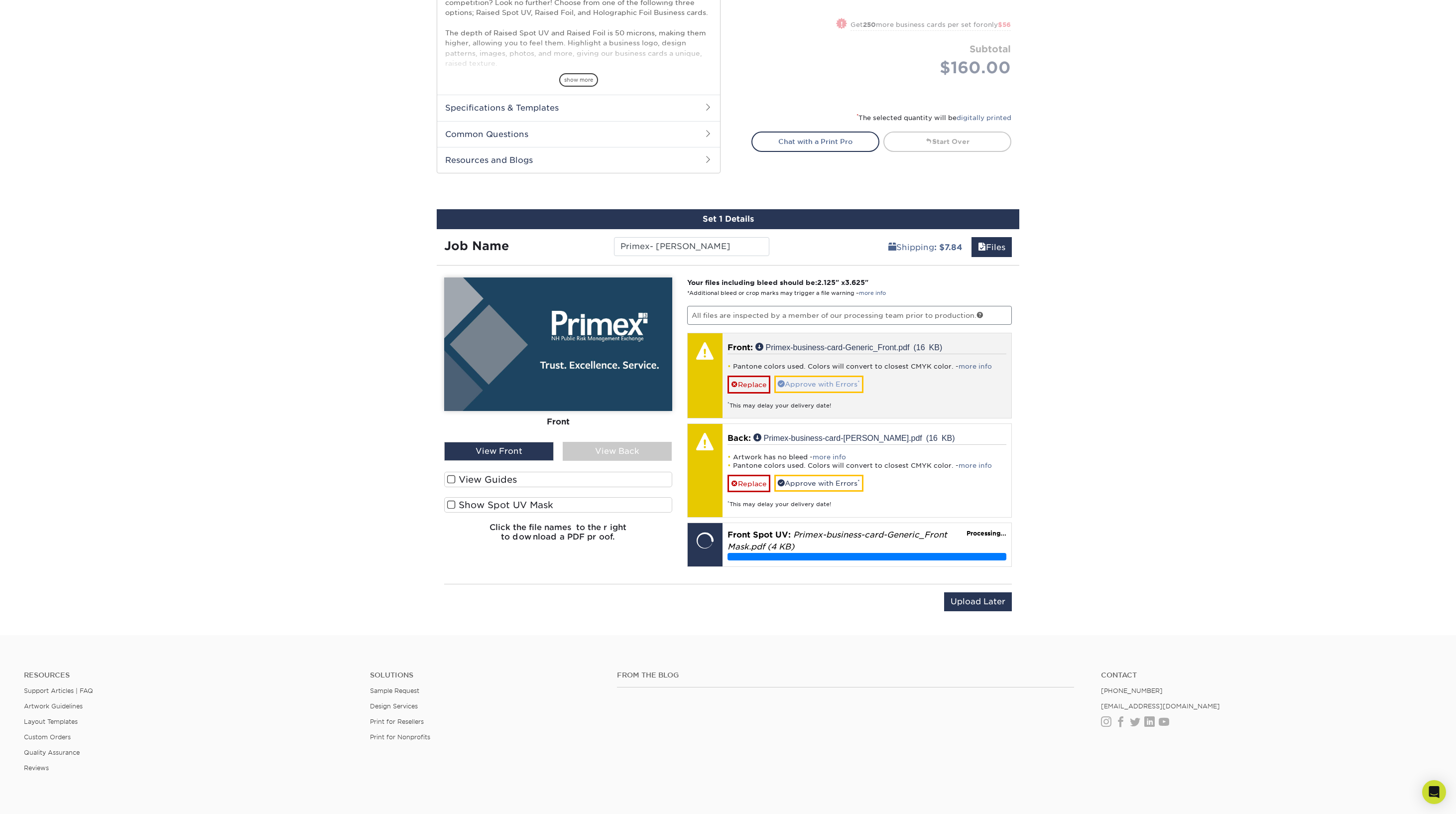
click at [820, 381] on link "Approve with Errors *" at bounding box center [819, 384] width 89 height 17
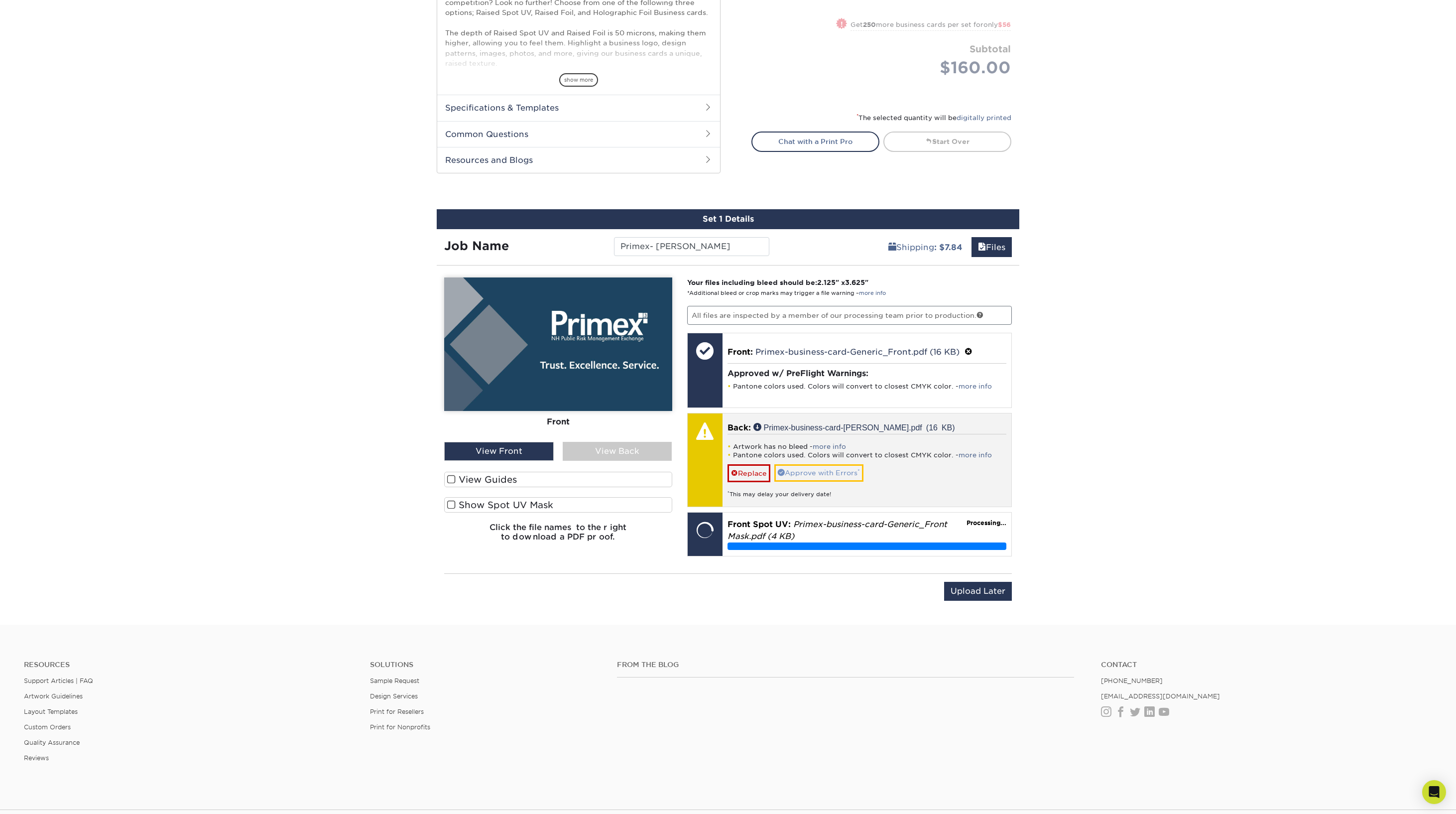
click at [823, 469] on link "Approve with Errors *" at bounding box center [819, 472] width 89 height 17
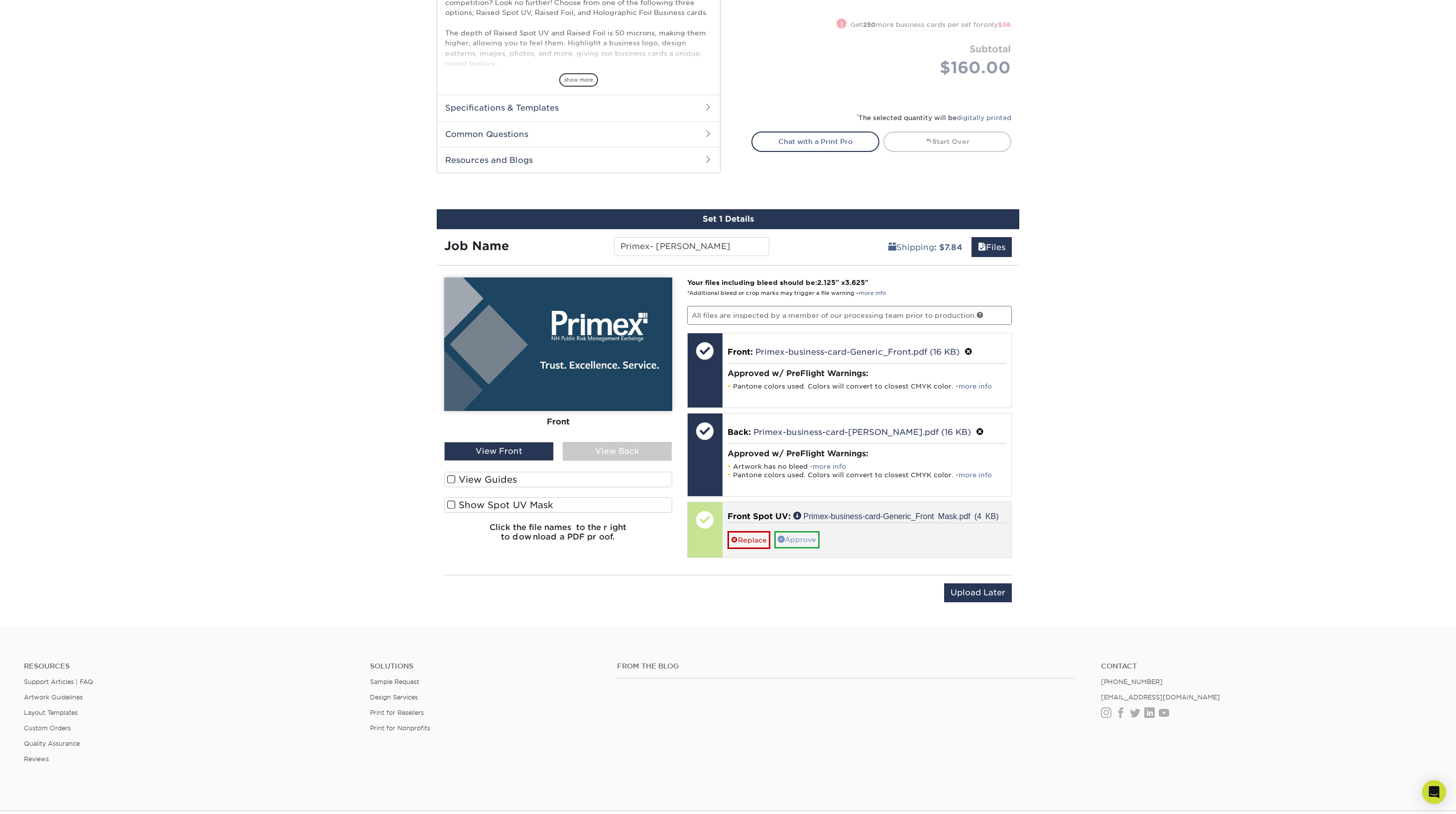
click at [802, 535] on link "Approve" at bounding box center [797, 539] width 46 height 17
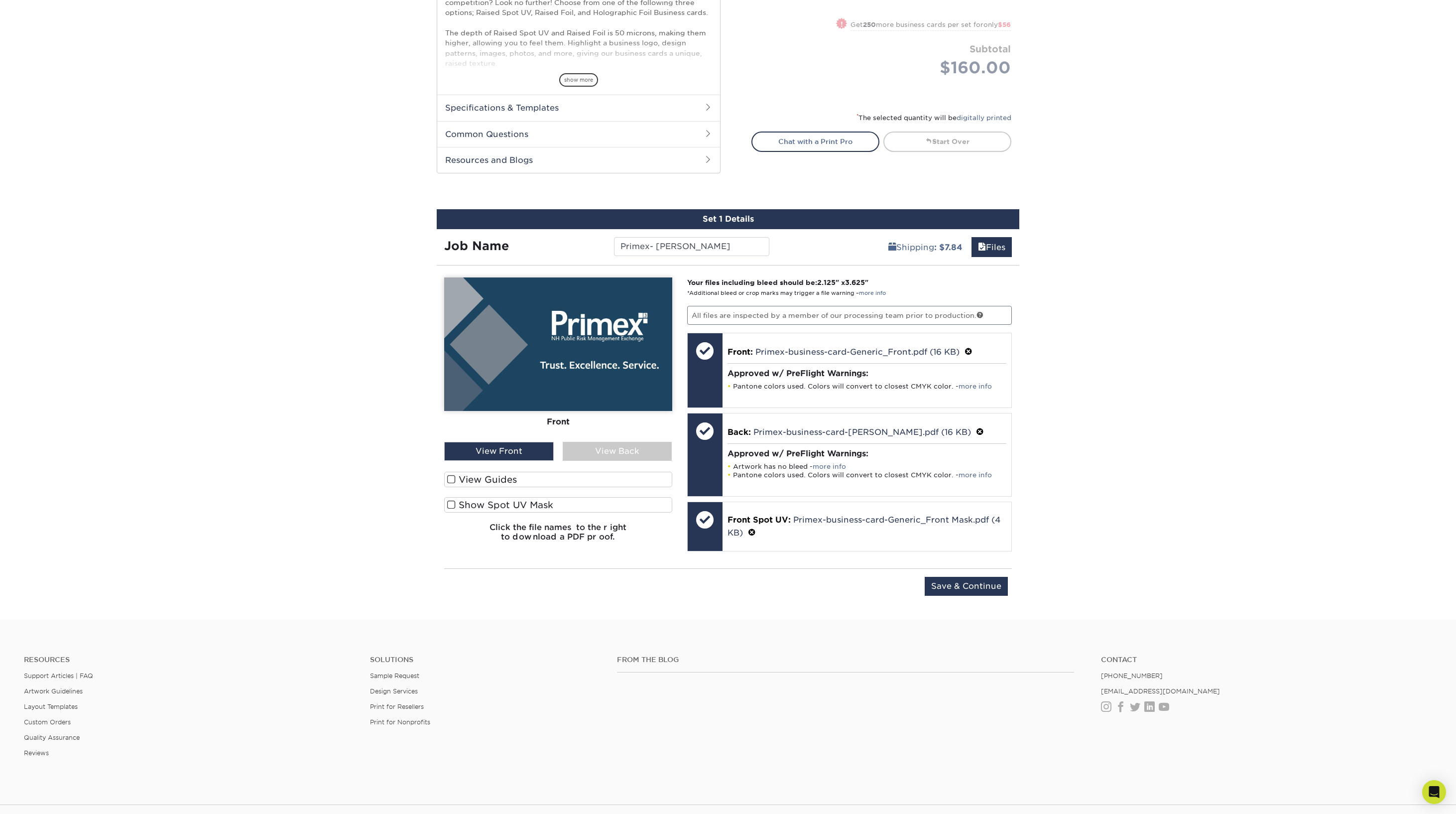
click at [495, 457] on div "View Front" at bounding box center [498, 451] width 109 height 19
click at [596, 450] on div "View Back" at bounding box center [617, 451] width 109 height 19
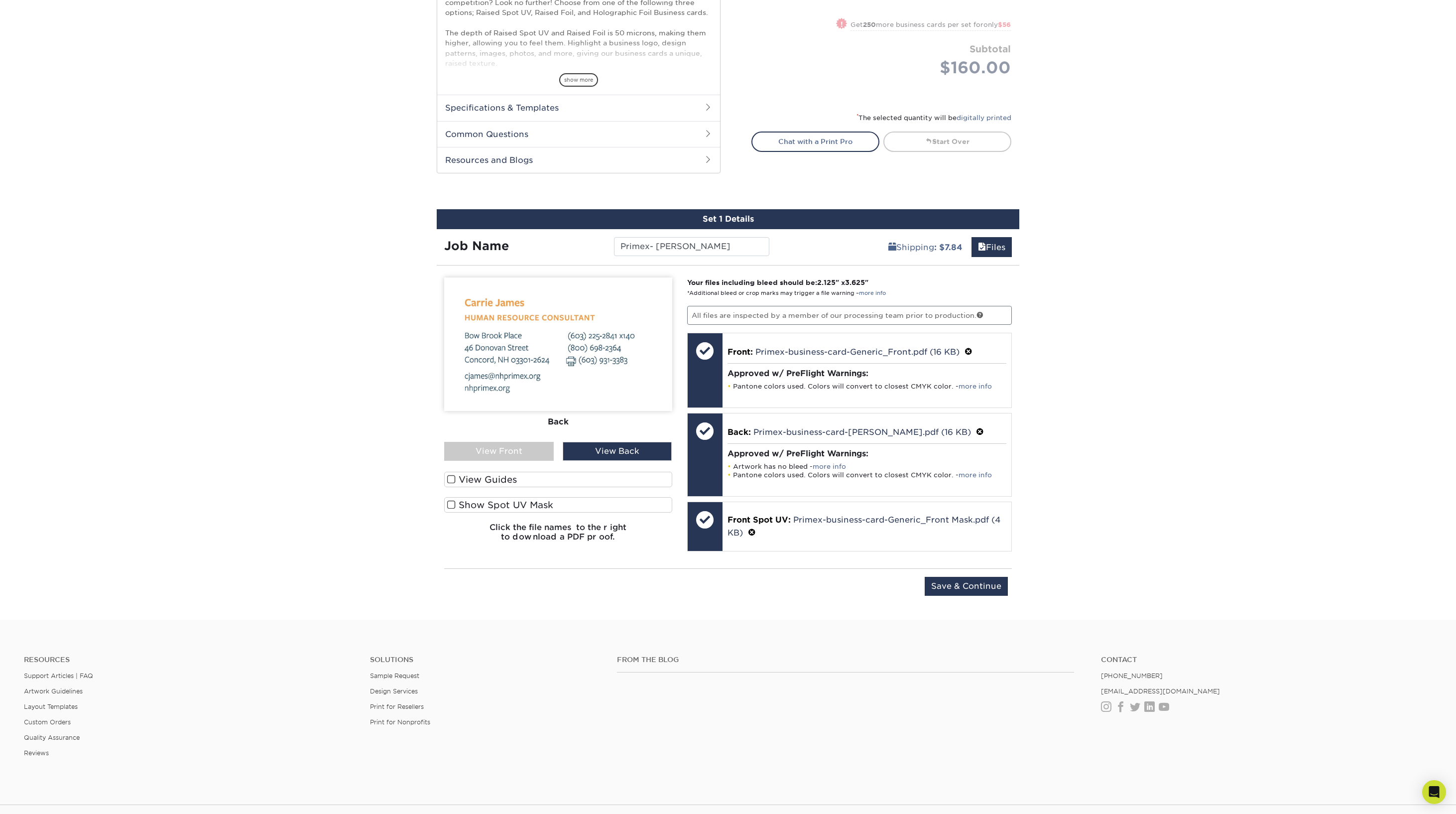
click at [450, 504] on span at bounding box center [452, 505] width 8 height 9
click at [0, 0] on input "Show Spot UV Mask" at bounding box center [0, 0] width 0 height 0
click at [515, 443] on div "View Front" at bounding box center [498, 451] width 109 height 19
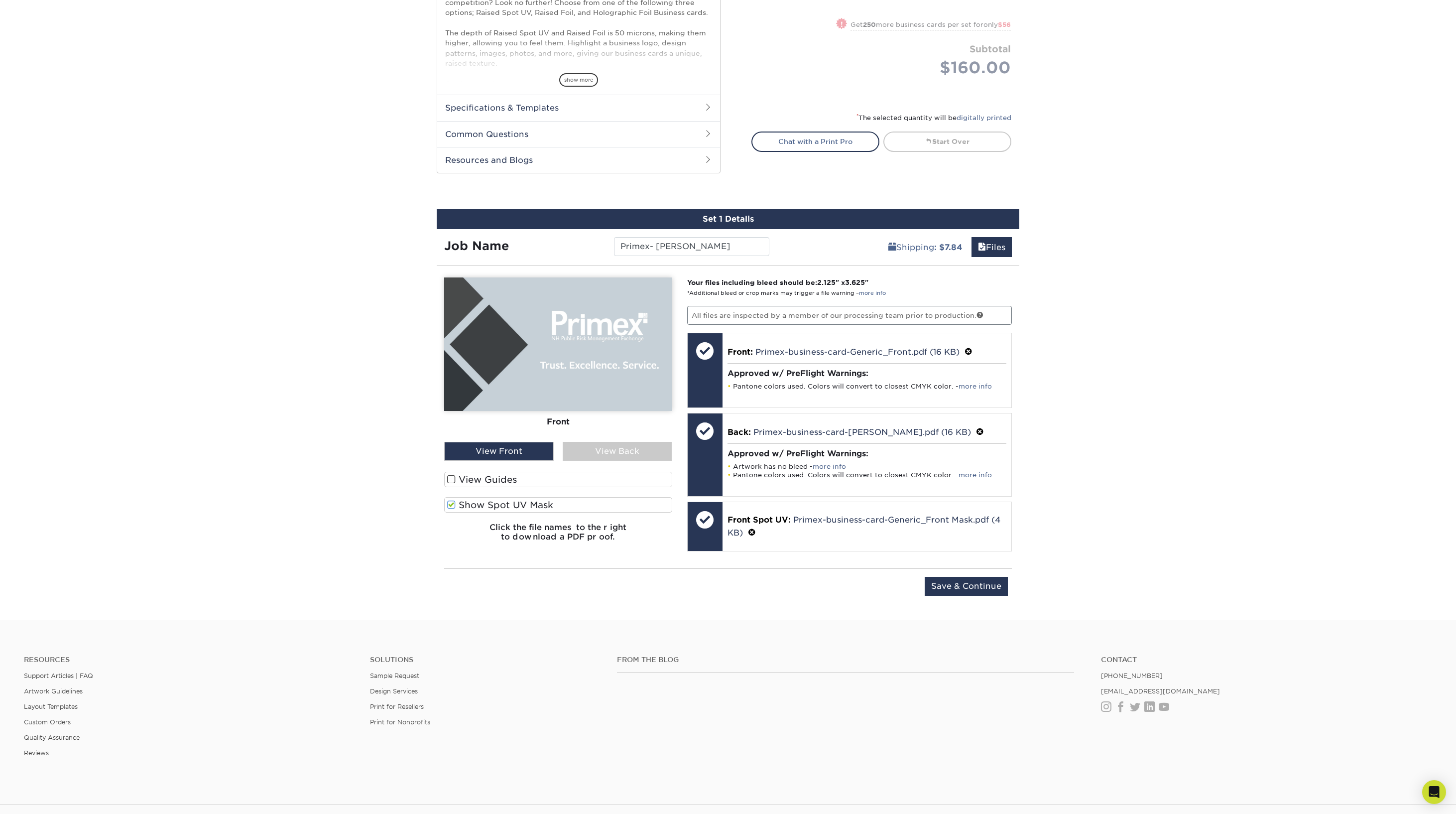
click at [453, 503] on span at bounding box center [452, 505] width 8 height 9
click at [0, 0] on input "Show Spot UV Mask" at bounding box center [0, 0] width 0 height 0
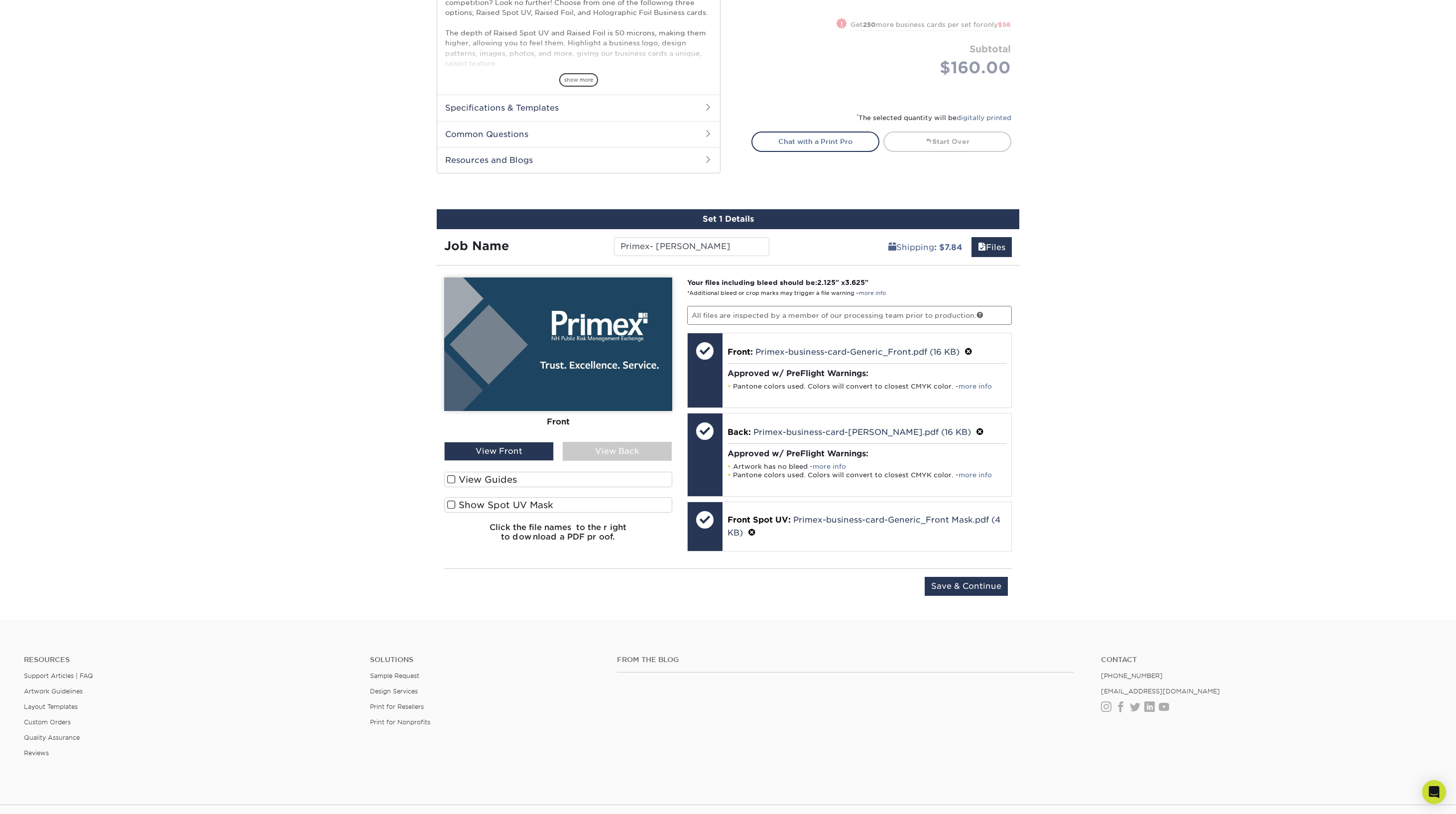
click at [453, 503] on span at bounding box center [452, 505] width 8 height 9
click at [0, 0] on input "Show Spot UV Mask" at bounding box center [0, 0] width 0 height 0
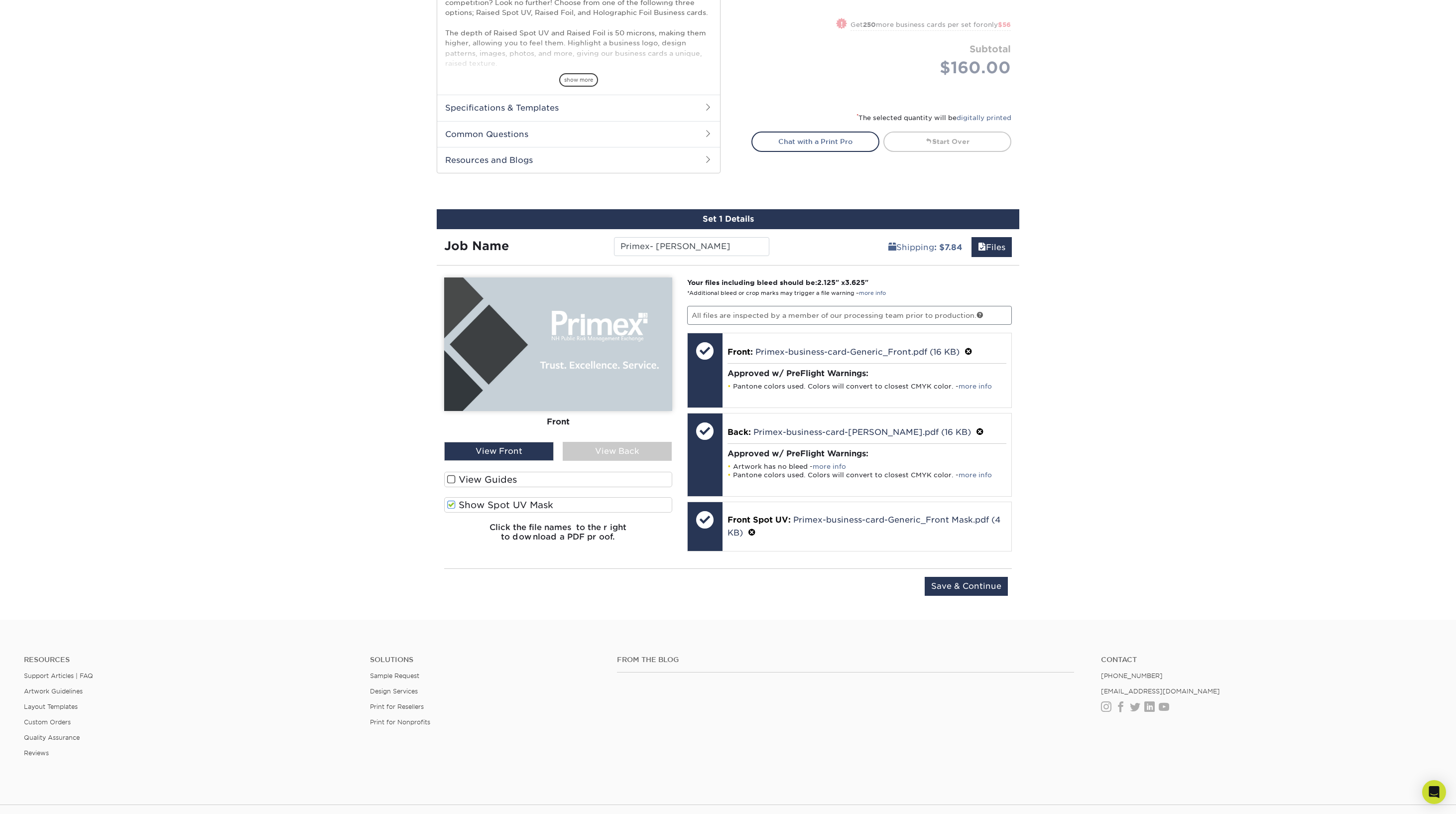
click at [453, 503] on span at bounding box center [452, 505] width 8 height 9
click at [0, 0] on input "Show Spot UV Mask" at bounding box center [0, 0] width 0 height 0
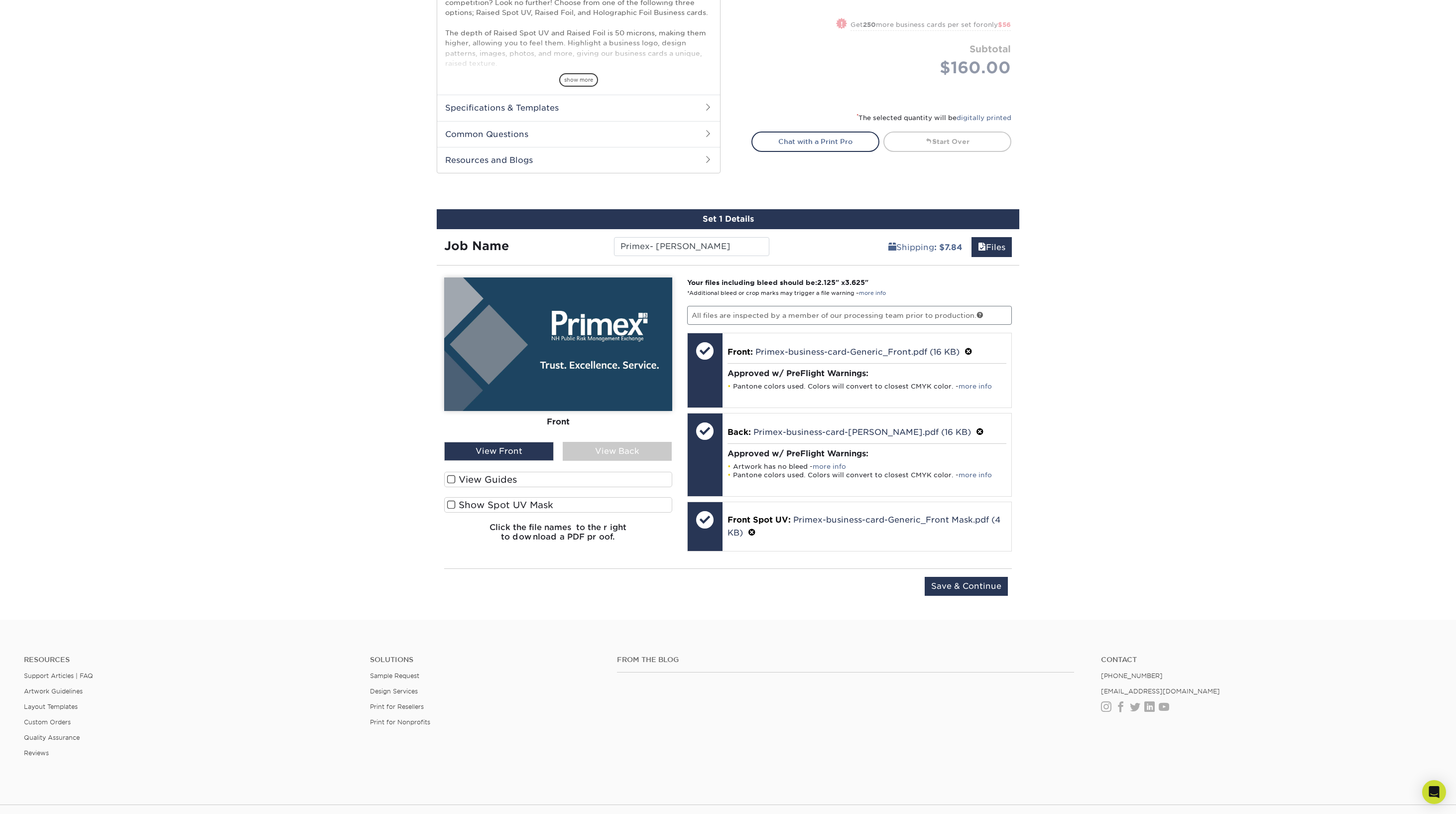
click at [972, 587] on input "Save & Continue" at bounding box center [966, 586] width 83 height 19
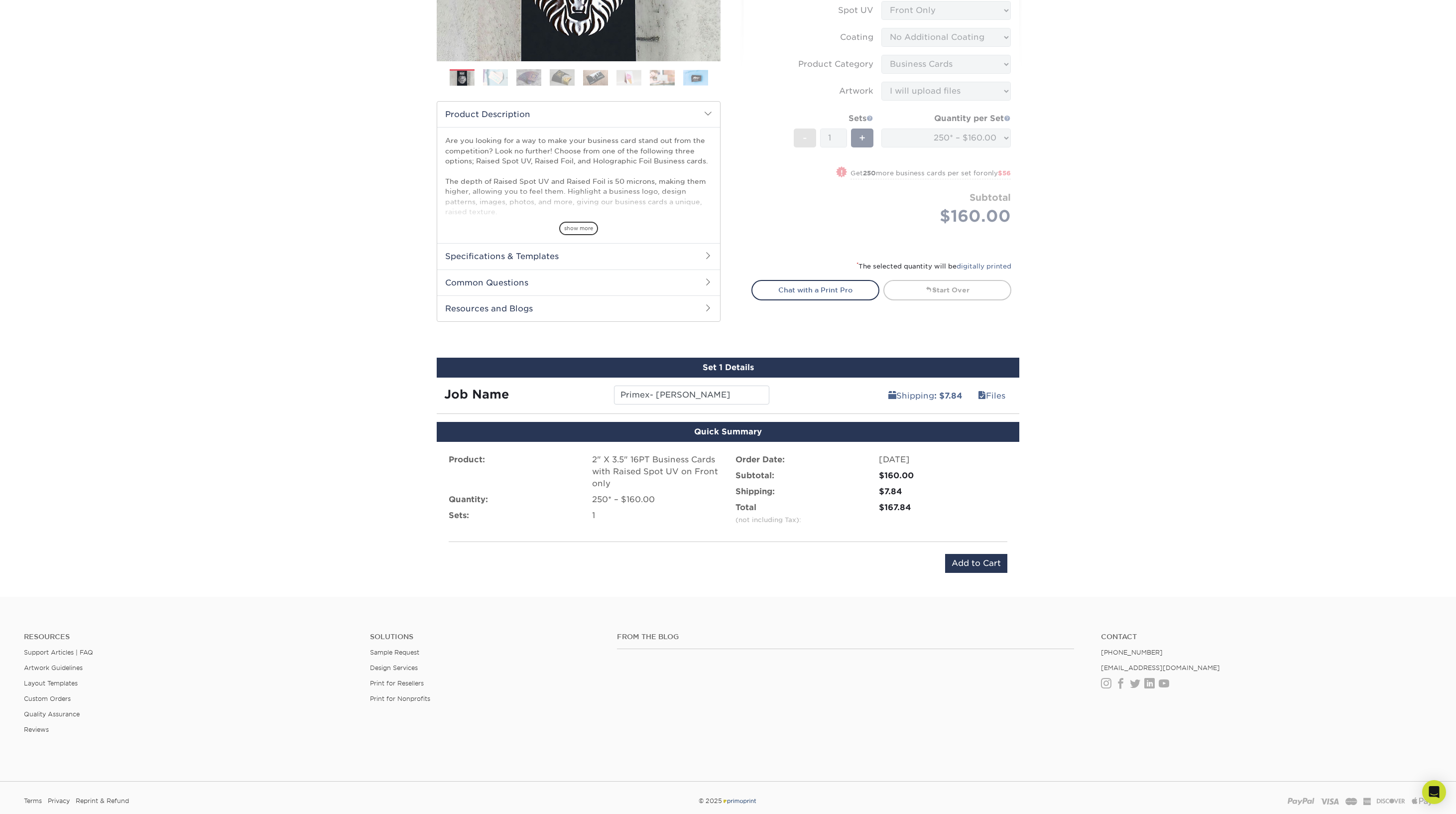
scroll to position [298, 0]
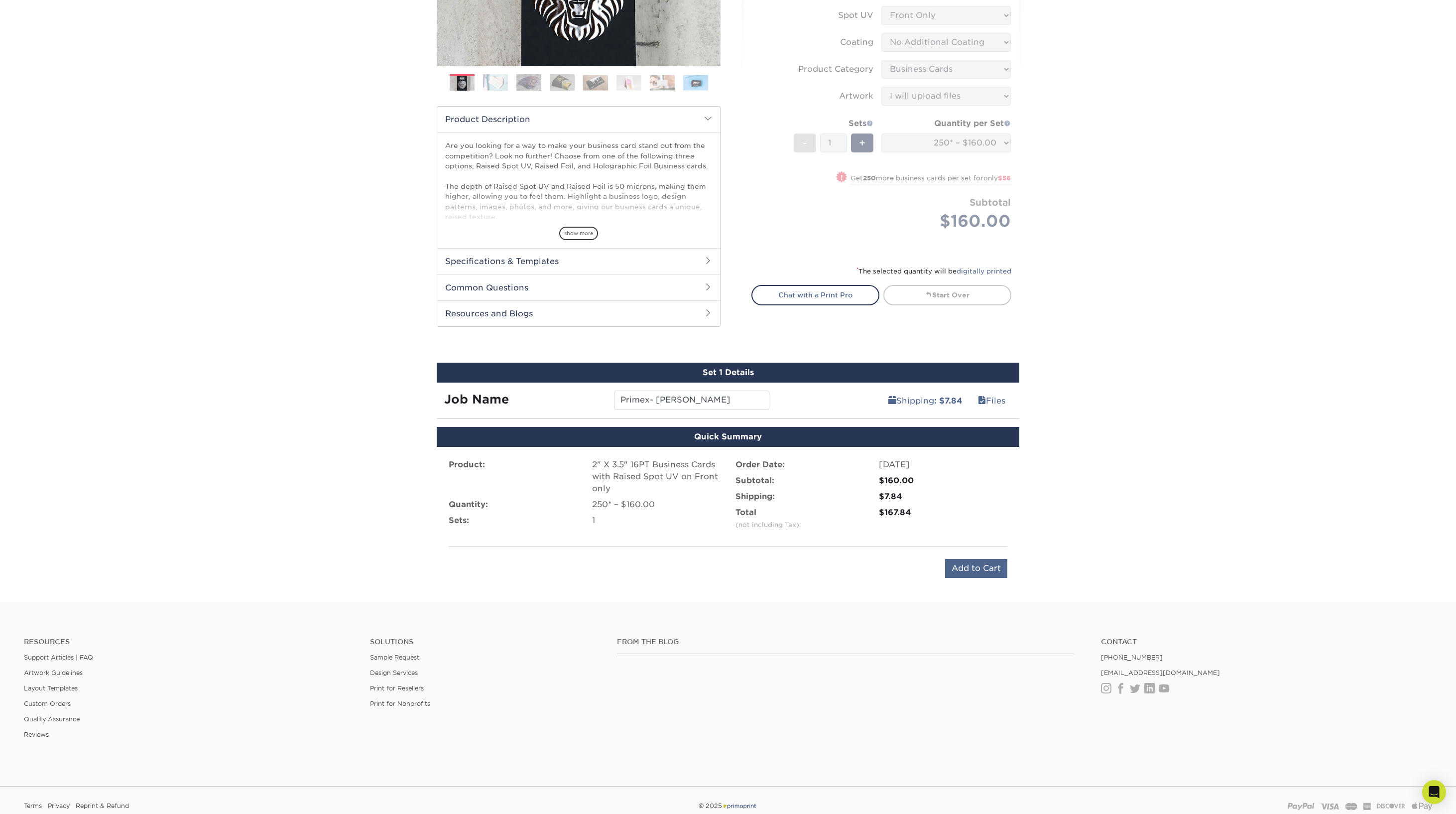
click at [987, 565] on input "Add to Cart" at bounding box center [976, 568] width 62 height 19
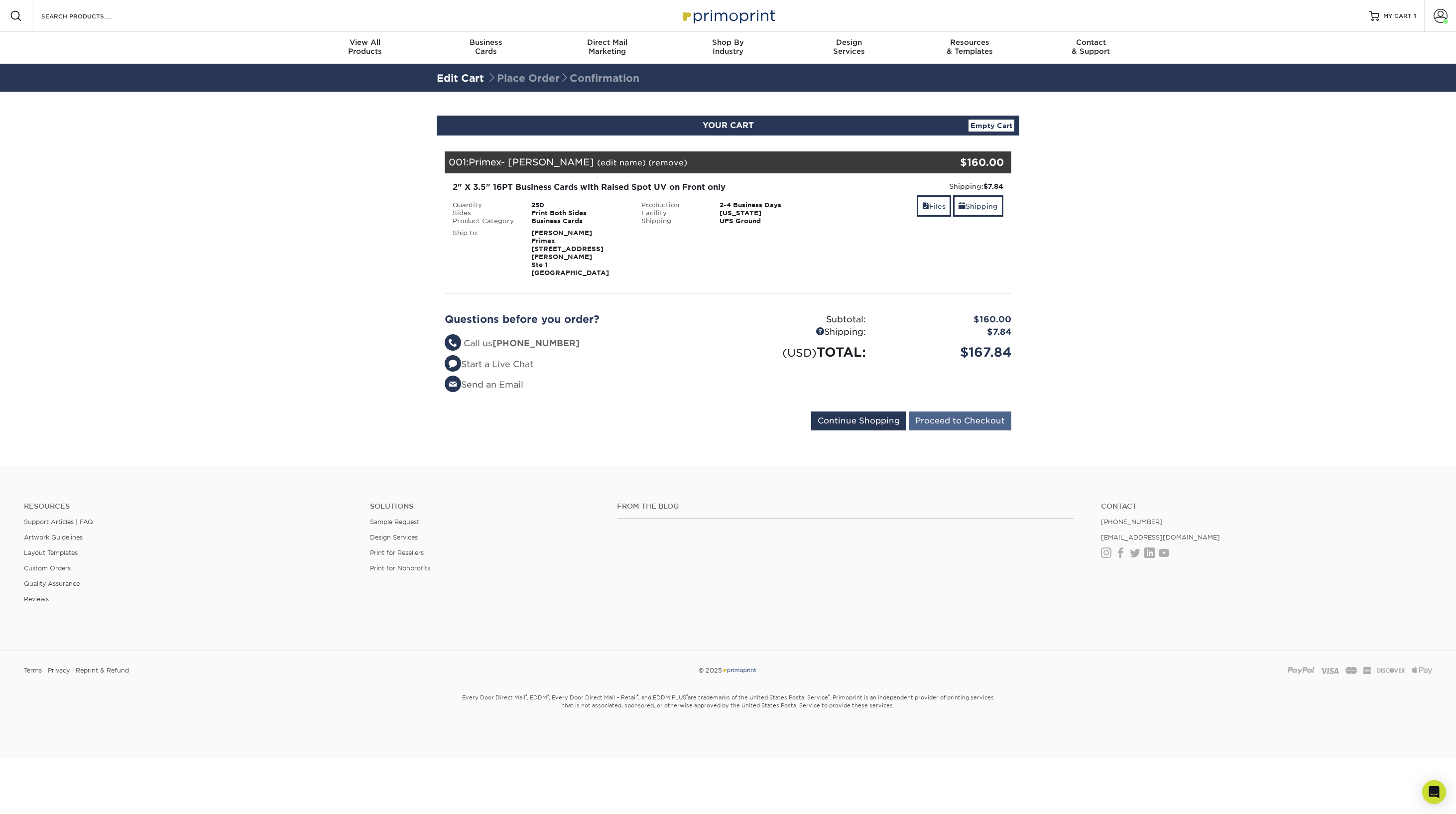
click at [951, 416] on input "Proceed to Checkout" at bounding box center [960, 421] width 103 height 19
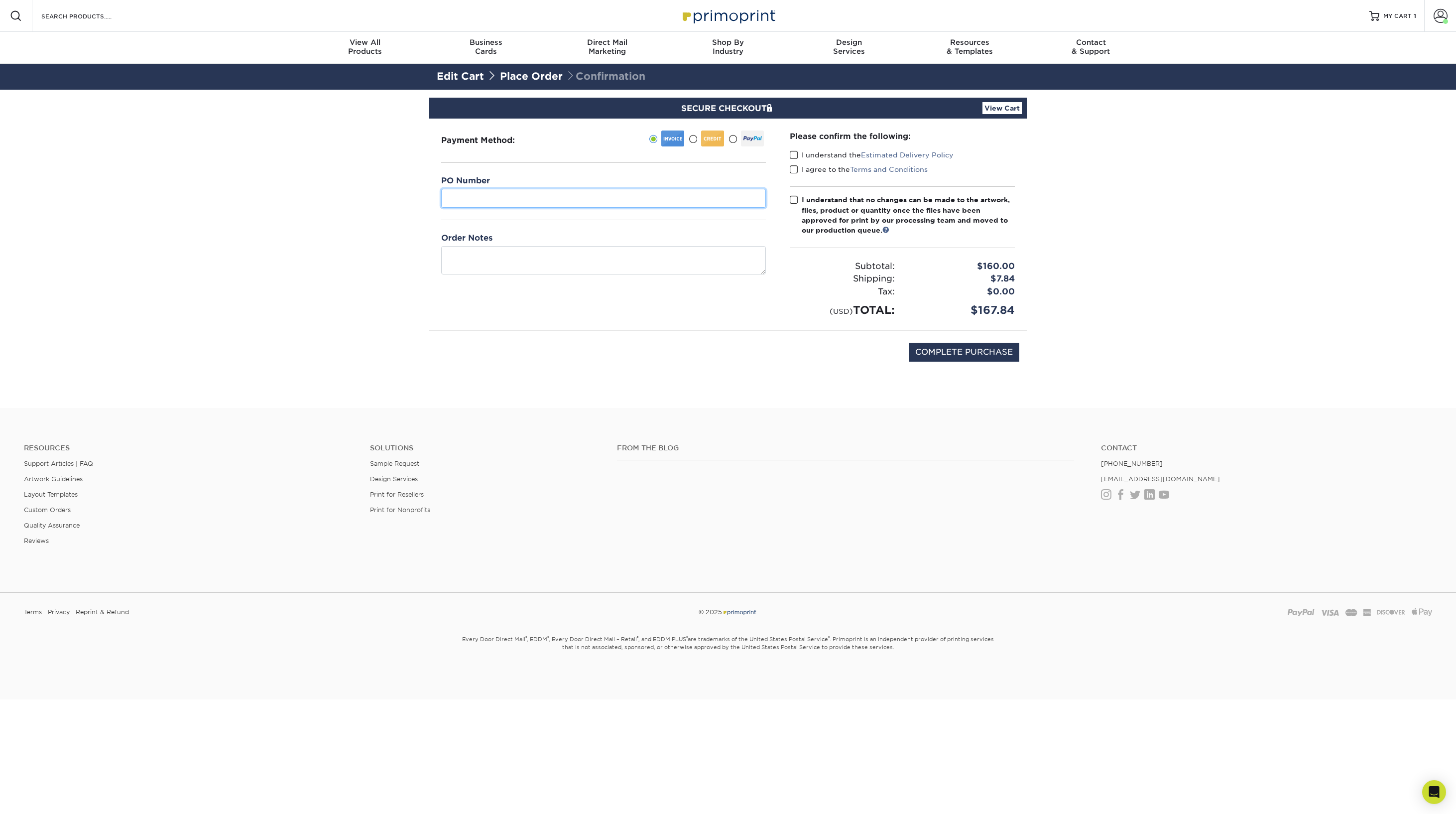
click at [466, 198] on input "text" at bounding box center [603, 198] width 325 height 19
click at [796, 152] on span at bounding box center [794, 155] width 8 height 9
click at [0, 0] on input "I understand the Estimated Delivery Policy" at bounding box center [0, 0] width 0 height 0
click at [794, 167] on span at bounding box center [794, 170] width 8 height 9
click at [0, 0] on input "I agree to the Terms and Conditions" at bounding box center [0, 0] width 0 height 0
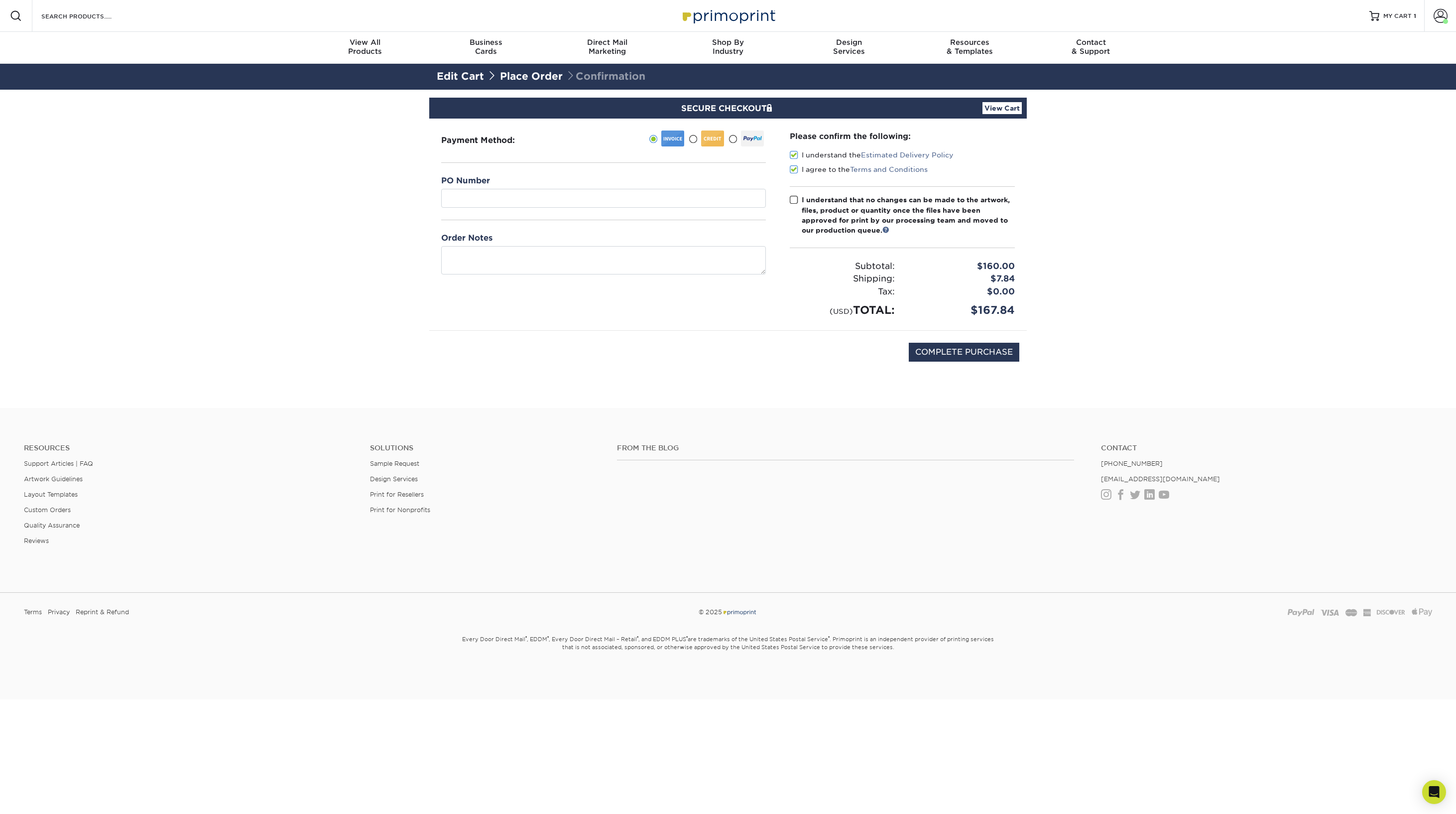
click at [796, 197] on span at bounding box center [794, 200] width 8 height 9
click at [0, 0] on input "I understand that no changes can be made to the artwork, files, product or quan…" at bounding box center [0, 0] width 0 height 0
click at [460, 199] on input "text" at bounding box center [603, 198] width 325 height 19
type input "Primex- Carrie James BC"
click at [993, 349] on input "COMPLETE PURCHASE" at bounding box center [964, 352] width 111 height 19
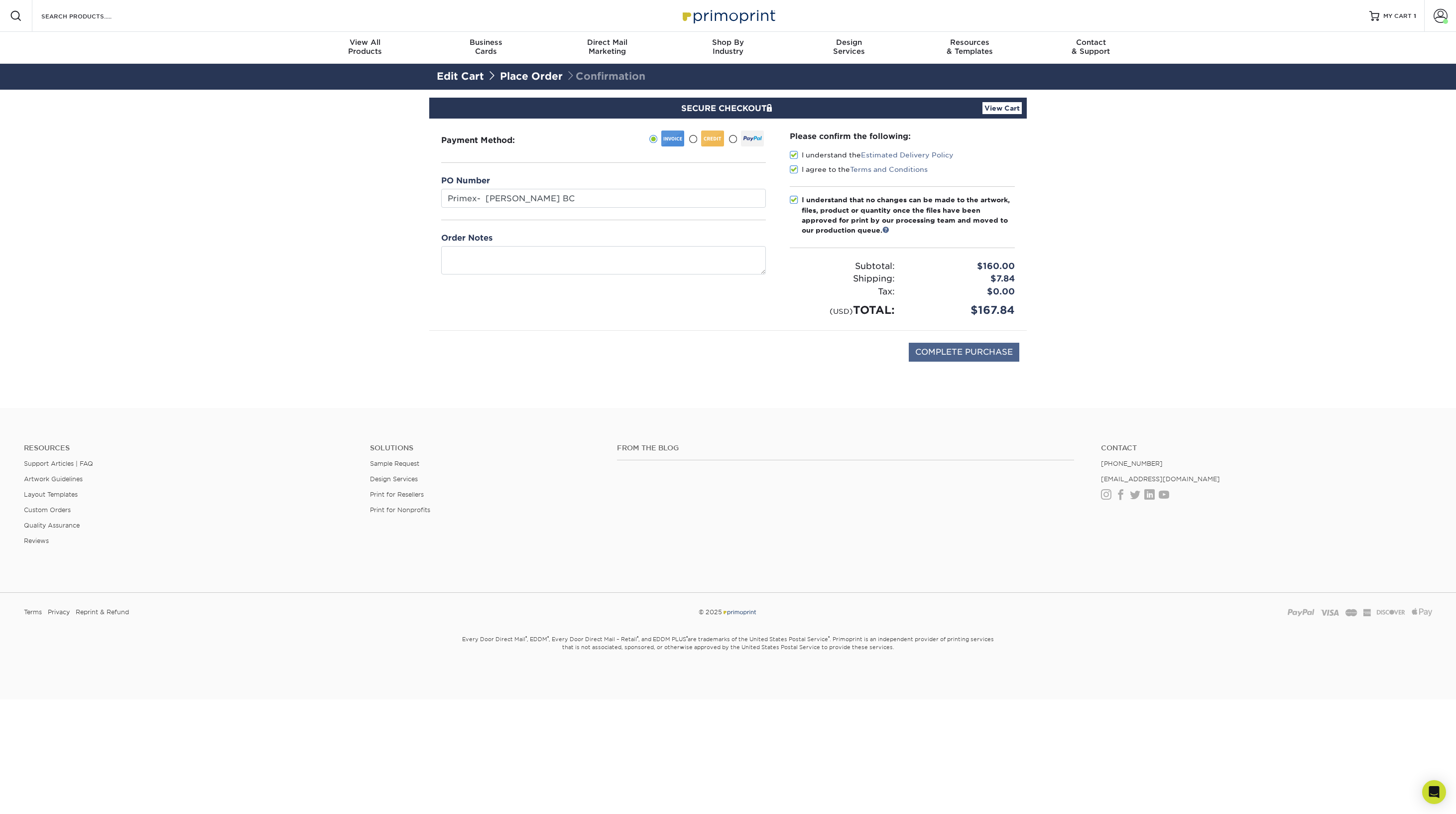
type input "PROCESSING, PLEASE WAIT..."
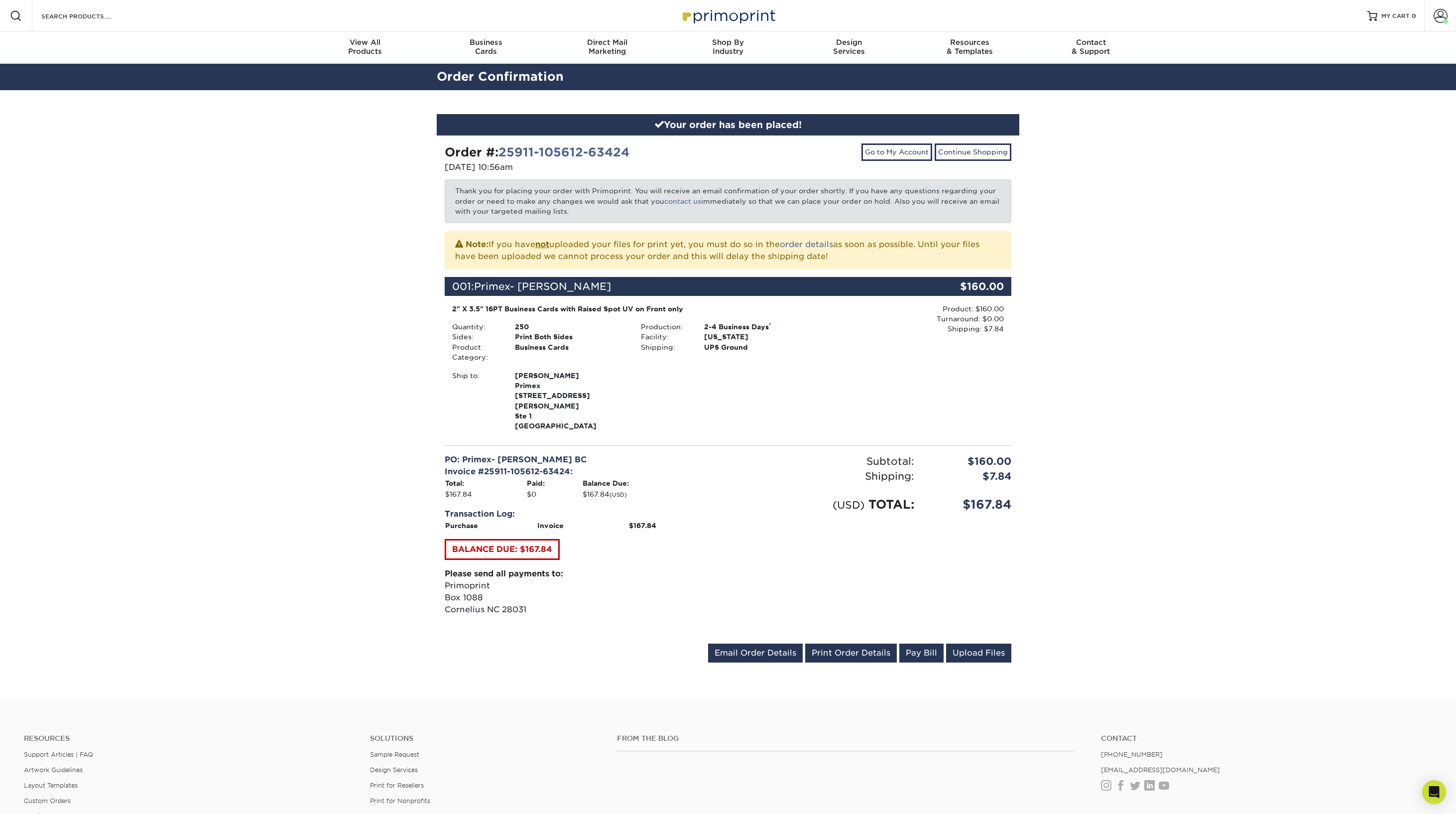
scroll to position [1, 0]
